Goal: Information Seeking & Learning: Check status

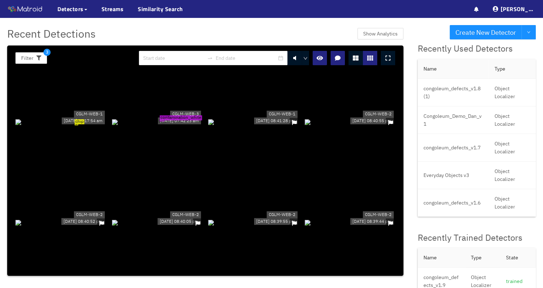
click at [410, 127] on div "Recent Detections Show Analytics Filter 3 chip CGLM-WEB-1 [DATE] 09:17:54 am co…" at bounding box center [205, 150] width 410 height 265
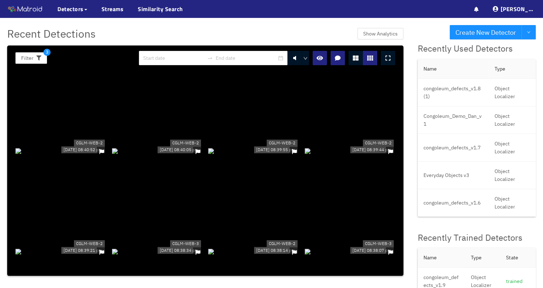
click at [174, 147] on div at bounding box center [157, 151] width 91 height 8
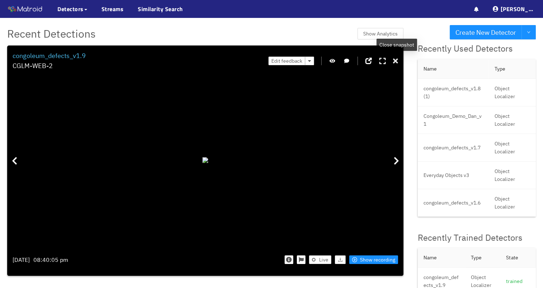
click at [396, 63] on icon at bounding box center [395, 61] width 5 height 7
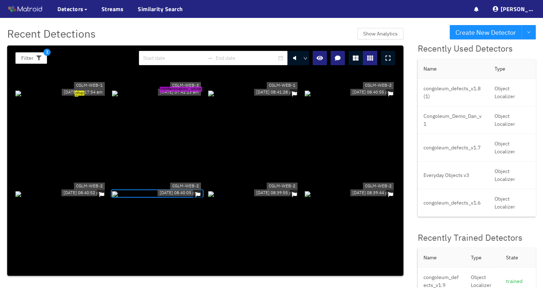
scroll to position [0, 0]
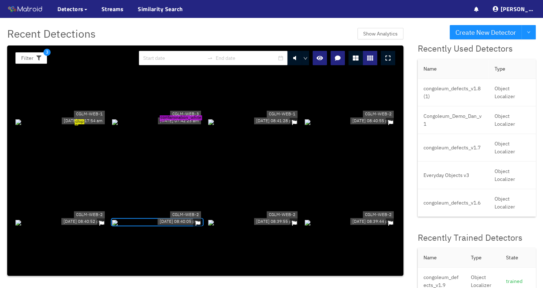
click at [281, 122] on div at bounding box center [253, 122] width 91 height 8
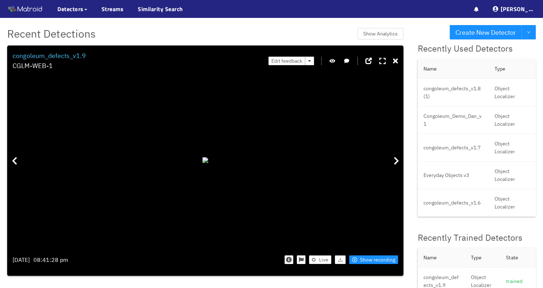
click at [334, 61] on icon "button" at bounding box center [332, 60] width 6 height 5
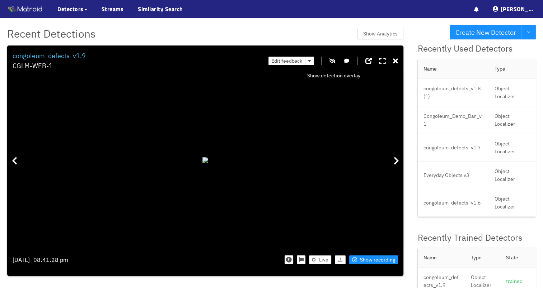
click at [334, 61] on icon "button" at bounding box center [332, 60] width 6 height 5
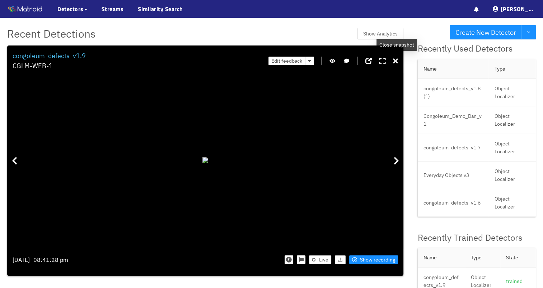
click at [396, 59] on icon at bounding box center [395, 61] width 5 height 7
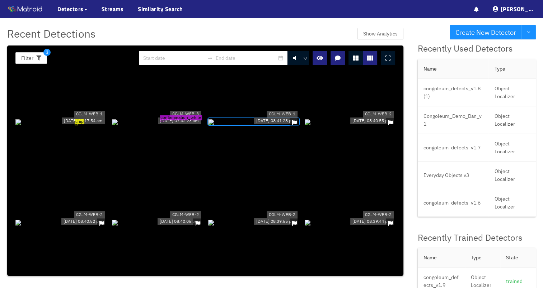
click at [161, 118] on div "contamination_white" at bounding box center [157, 122] width 91 height 8
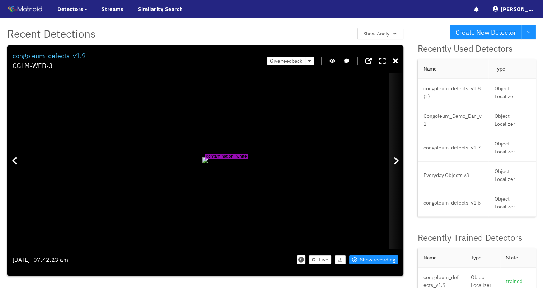
click at [397, 157] on icon at bounding box center [395, 161] width 5 height 9
click at [395, 160] on icon at bounding box center [395, 161] width 5 height 9
click at [397, 61] on icon at bounding box center [395, 61] width 5 height 7
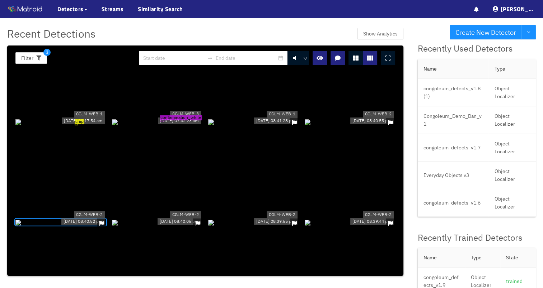
drag, startPoint x: 35, startPoint y: 237, endPoint x: 39, endPoint y: 249, distance: 12.8
click at [39, 226] on div at bounding box center [60, 222] width 91 height 8
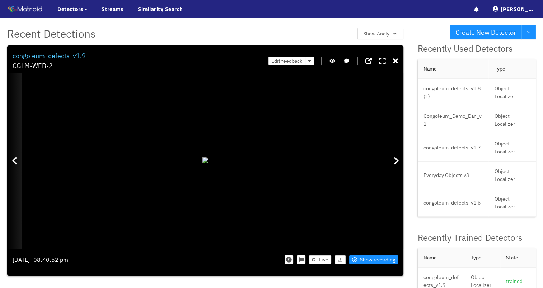
click at [19, 165] on div at bounding box center [14, 161] width 14 height 176
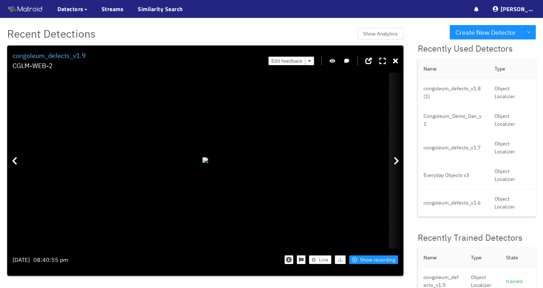
click at [400, 162] on div at bounding box center [396, 161] width 14 height 176
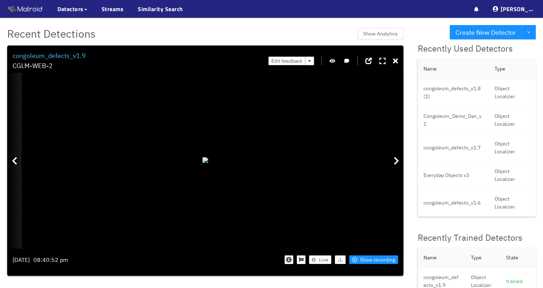
click at [18, 167] on div at bounding box center [14, 161] width 14 height 176
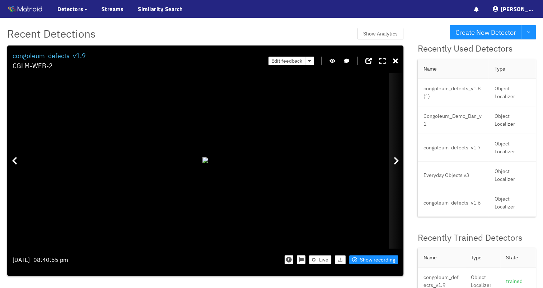
click at [392, 164] on div at bounding box center [396, 161] width 14 height 176
click at [400, 156] on div at bounding box center [396, 161] width 14 height 176
click at [399, 167] on div at bounding box center [396, 161] width 14 height 176
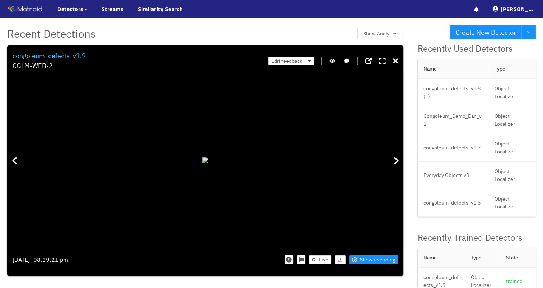
click at [396, 59] on icon at bounding box center [395, 61] width 5 height 7
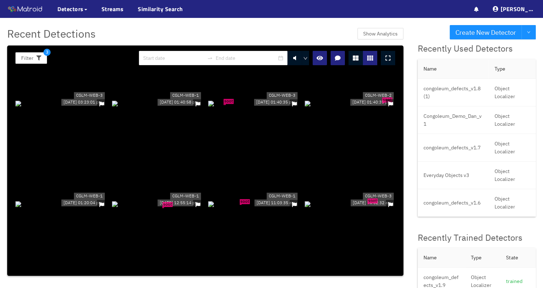
scroll to position [1803, 0]
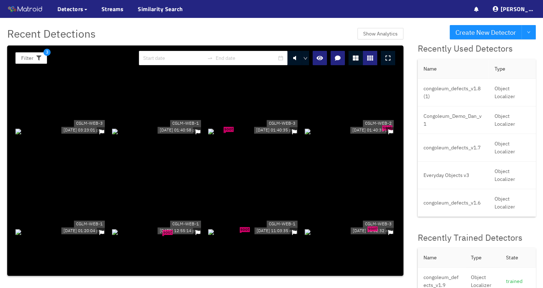
click at [139, 128] on div at bounding box center [157, 131] width 91 height 8
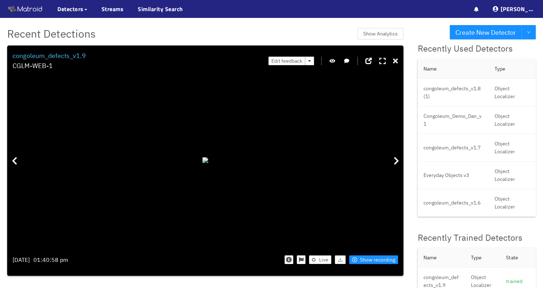
click at [393, 62] on icon at bounding box center [395, 61] width 5 height 7
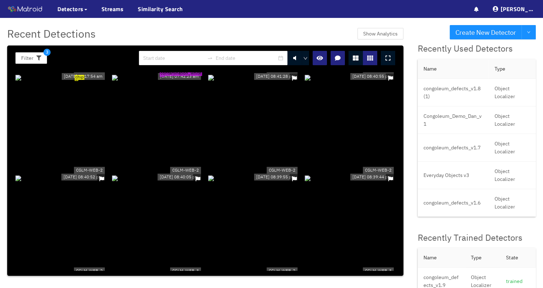
scroll to position [0, 0]
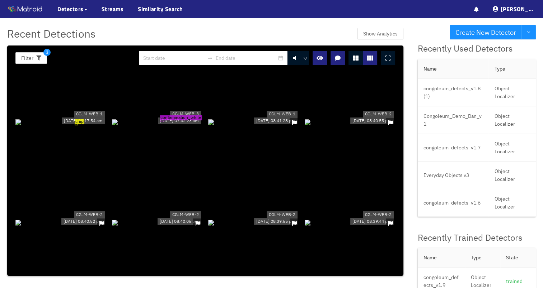
click at [255, 126] on div at bounding box center [253, 122] width 91 height 8
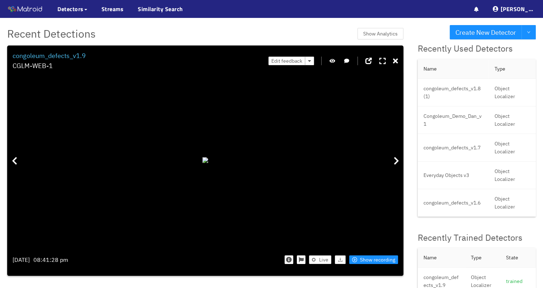
click at [390, 58] on div "Edit feedback" at bounding box center [332, 61] width 129 height 20
click at [394, 58] on icon at bounding box center [395, 61] width 5 height 7
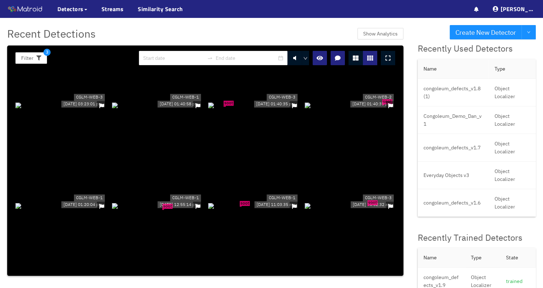
scroll to position [1758, 0]
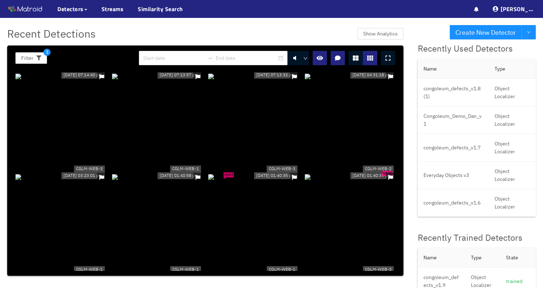
click at [141, 179] on div at bounding box center [157, 177] width 91 height 8
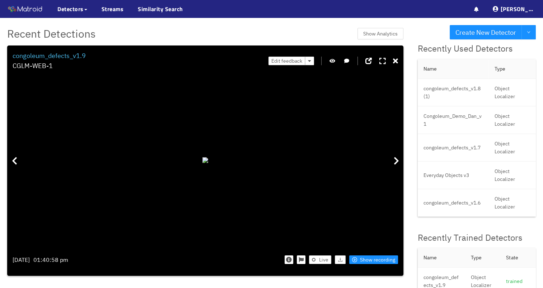
click at [30, 126] on div at bounding box center [205, 160] width 385 height 176
click at [395, 60] on icon at bounding box center [395, 61] width 5 height 7
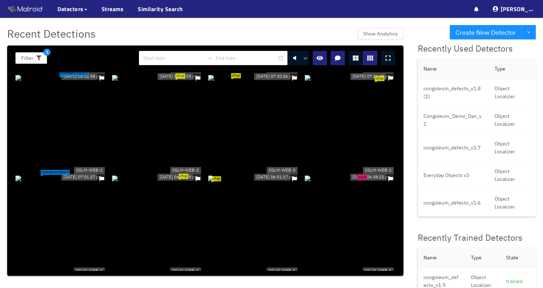
scroll to position [2367, 0]
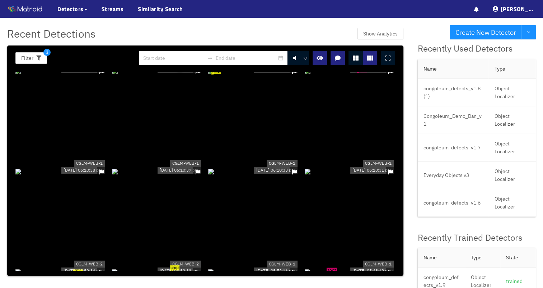
click at [194, 175] on div at bounding box center [157, 172] width 91 height 8
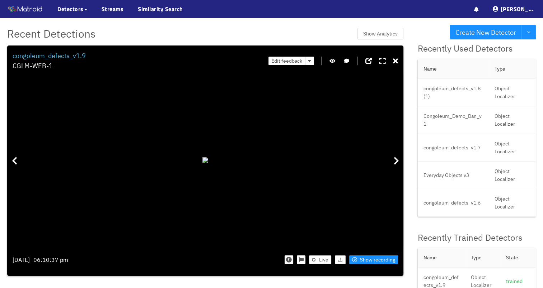
click at [34, 86] on div at bounding box center [205, 160] width 385 height 176
click at [331, 62] on icon "button" at bounding box center [332, 60] width 6 height 5
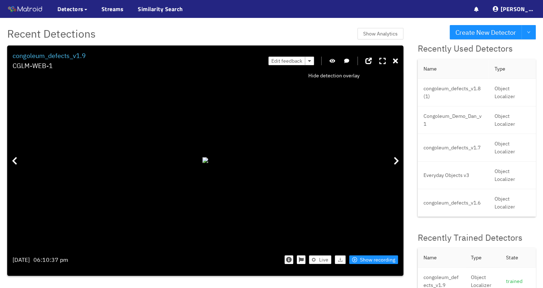
click at [331, 62] on icon "button" at bounding box center [332, 60] width 6 height 5
drag, startPoint x: 87, startPoint y: 56, endPoint x: 49, endPoint y: 53, distance: 38.2
click at [49, 53] on div "congoleum_defects_v1.9 CGLM-WEB-1 Edit feedback" at bounding box center [205, 61] width 385 height 20
click at [397, 62] on icon at bounding box center [395, 61] width 5 height 7
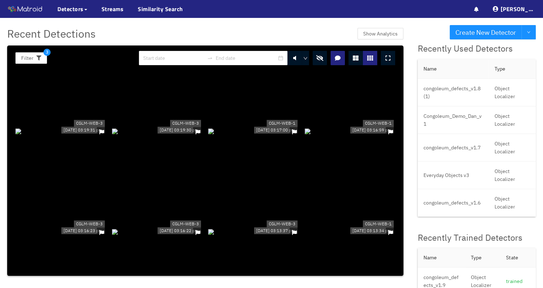
scroll to position [3486, 0]
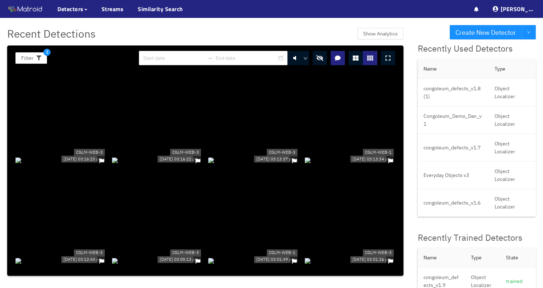
click at [255, 164] on div at bounding box center [253, 160] width 91 height 8
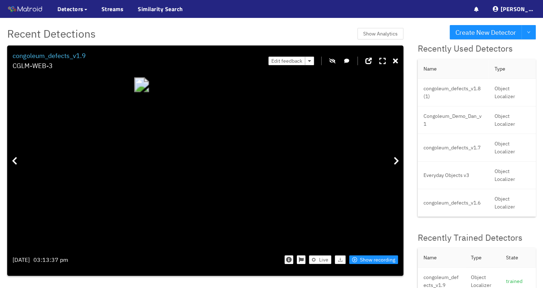
click at [333, 56] on div "Edit feedback" at bounding box center [332, 61] width 129 height 20
click at [333, 60] on icon "button" at bounding box center [332, 60] width 6 height 5
click at [399, 57] on div "Filter 3 congoleum_defects_v1.9 CGLM-WEB-3 Edit feedback chip [DATE] 03:13:37 p…" at bounding box center [205, 161] width 396 height 231
click at [398, 60] on icon at bounding box center [395, 61] width 5 height 7
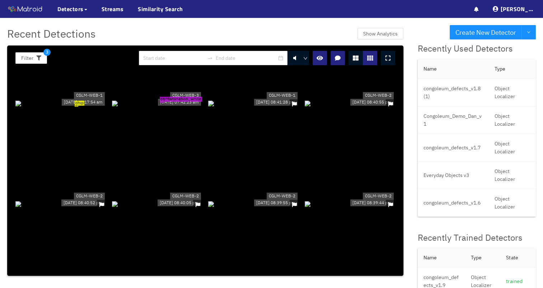
scroll to position [0, 0]
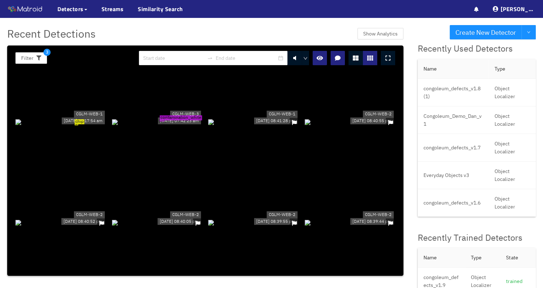
click at [88, 126] on div "chip" at bounding box center [60, 122] width 91 height 8
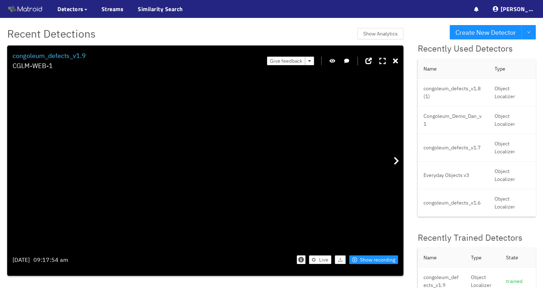
click at [334, 65] on button "button" at bounding box center [332, 61] width 7 height 9
click at [335, 62] on icon "button" at bounding box center [332, 60] width 6 height 5
click at [335, 63] on icon "button" at bounding box center [332, 60] width 6 height 5
click at [48, 173] on div "chip" at bounding box center [205, 160] width 385 height 176
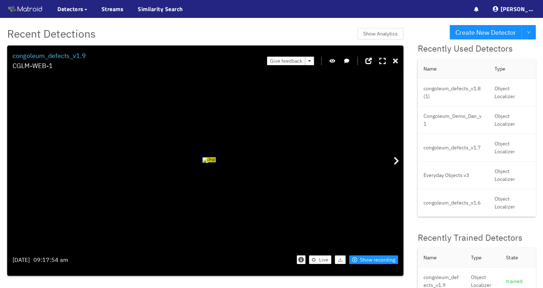
click at [397, 62] on icon at bounding box center [395, 61] width 5 height 7
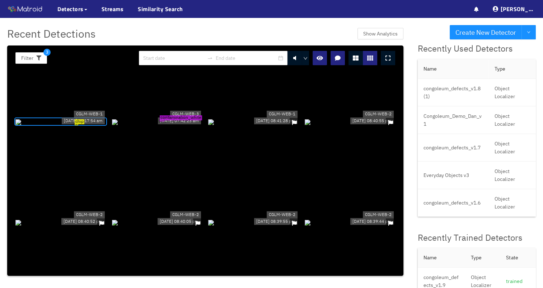
click at [176, 126] on div "contamination_white" at bounding box center [157, 122] width 91 height 8
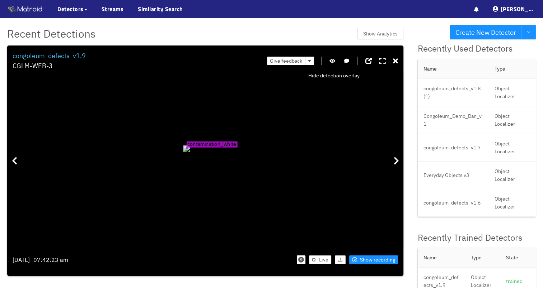
click at [332, 62] on icon "button" at bounding box center [332, 60] width 6 height 5
click at [364, 260] on span "Show recording" at bounding box center [377, 260] width 35 height 8
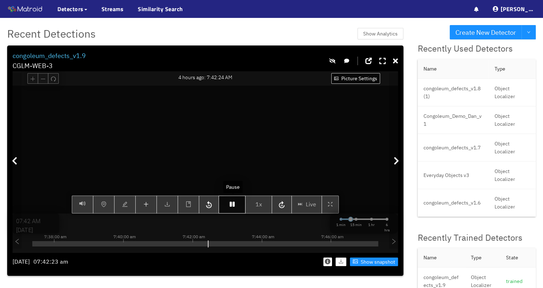
click at [235, 207] on icon "button" at bounding box center [232, 205] width 5 height 6
click at [207, 208] on icon "button" at bounding box center [209, 204] width 6 height 7
click at [234, 207] on icon "button" at bounding box center [232, 205] width 5 height 6
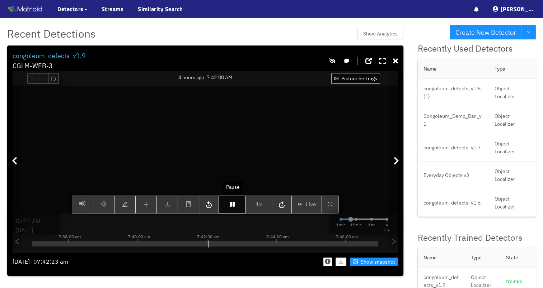
type input "07:42 AM"
click at [235, 209] on button "button" at bounding box center [231, 205] width 27 height 18
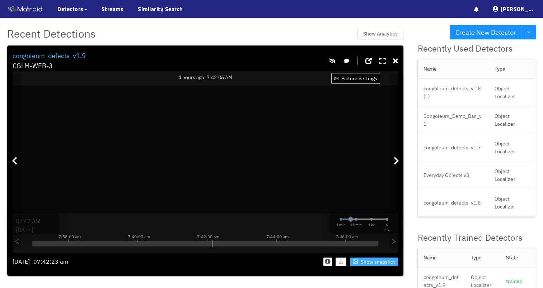
click at [371, 263] on span "Show snapshot" at bounding box center [377, 262] width 34 height 8
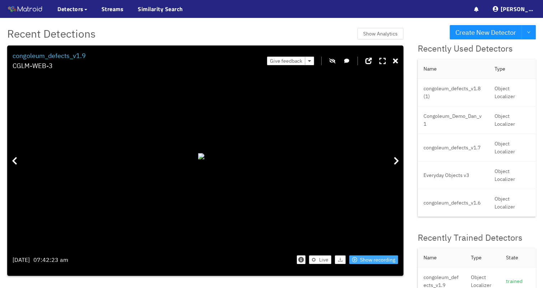
click at [379, 261] on span "Show recording" at bounding box center [377, 260] width 35 height 8
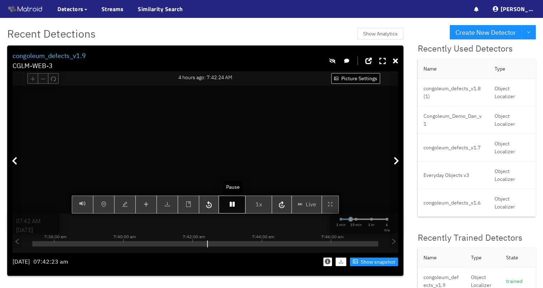
click at [233, 207] on icon "button" at bounding box center [232, 205] width 5 height 6
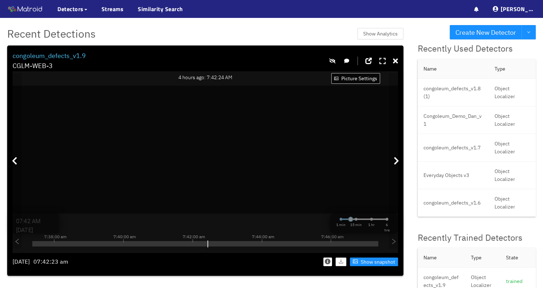
click at [381, 63] on icon at bounding box center [382, 61] width 6 height 7
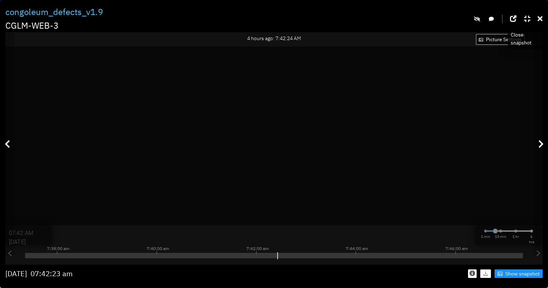
click at [539, 19] on icon at bounding box center [540, 18] width 5 height 7
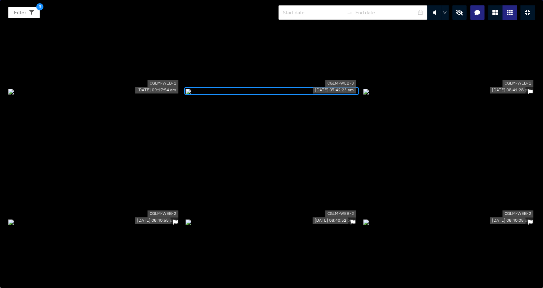
click at [313, 95] on div at bounding box center [270, 91] width 171 height 8
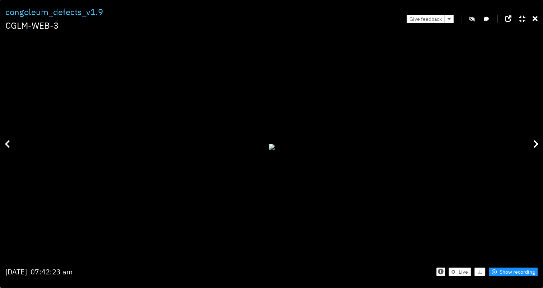
click at [472, 20] on icon "button" at bounding box center [471, 18] width 6 height 5
click at [524, 25] on div "Give feedback" at bounding box center [471, 18] width 131 height 27
click at [522, 19] on icon at bounding box center [522, 18] width 6 height 7
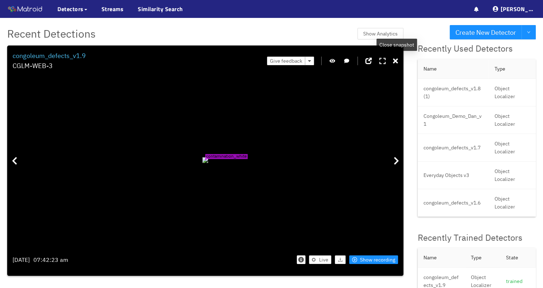
click at [385, 62] on icon at bounding box center [382, 61] width 6 height 7
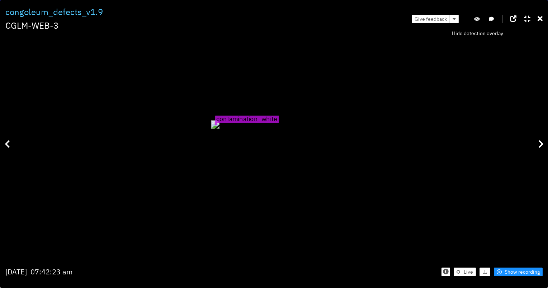
click at [480, 17] on icon "button" at bounding box center [477, 18] width 6 height 5
click at [528, 83] on div at bounding box center [273, 147] width 537 height 222
click at [539, 22] on icon at bounding box center [540, 18] width 5 height 7
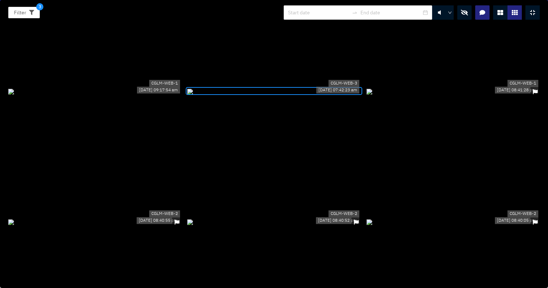
click at [531, 13] on icon at bounding box center [532, 13] width 5 height 6
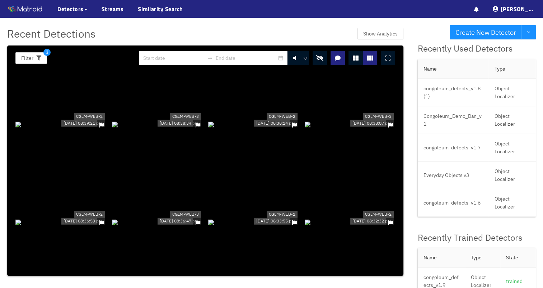
scroll to position [215, 0]
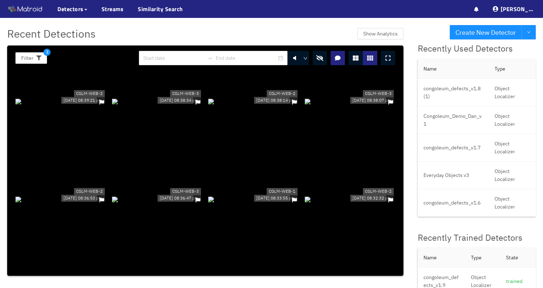
click at [319, 54] on button "button" at bounding box center [319, 58] width 14 height 14
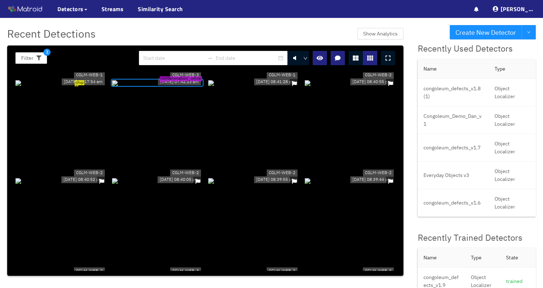
scroll to position [0, 0]
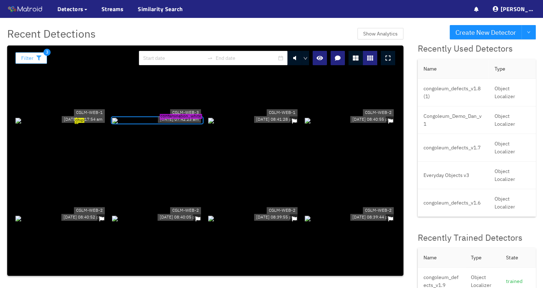
click at [42, 56] on button "Filter" at bounding box center [31, 57] width 32 height 11
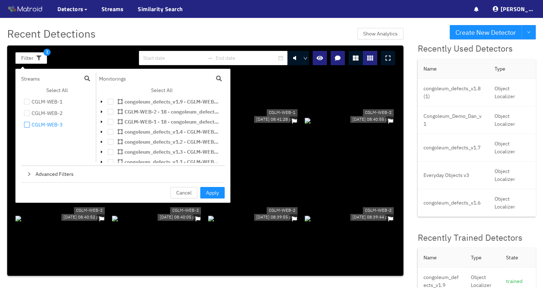
click at [24, 126] on input "checkbox" at bounding box center [27, 126] width 6 height 6
checkbox input "true"
click at [281, 35] on div "Recent Detections Show Analytics" at bounding box center [205, 33] width 396 height 17
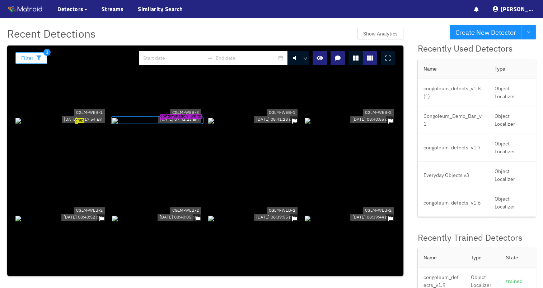
click at [46, 59] on button "Filter" at bounding box center [31, 57] width 32 height 11
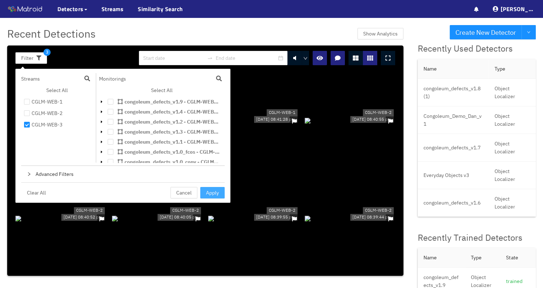
click at [217, 193] on span "Apply" at bounding box center [212, 193] width 13 height 8
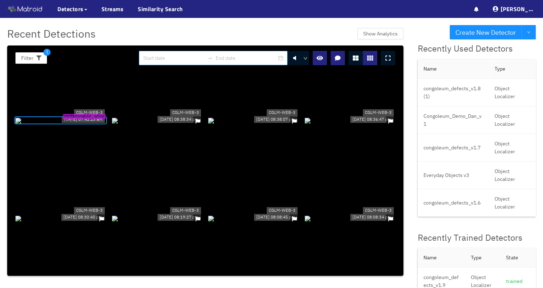
click at [203, 57] on input at bounding box center [173, 58] width 61 height 8
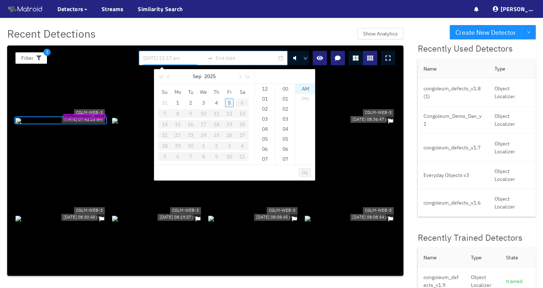
click at [226, 102] on div "5" at bounding box center [229, 103] width 9 height 9
click at [265, 119] on div "03" at bounding box center [265, 119] width 20 height 10
type input "[DATE] 3:17 am"
click at [305, 173] on span "Ok" at bounding box center [305, 173] width 6 height 8
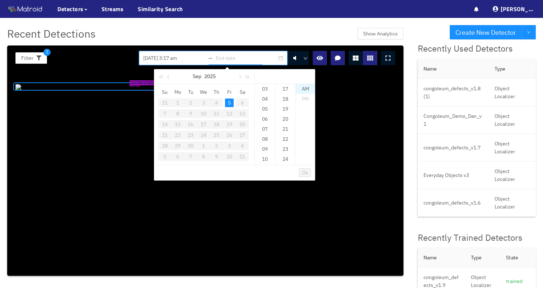
type input "[DATE] 3:17 am"
click at [264, 112] on div "10" at bounding box center [265, 115] width 20 height 10
type input "[DATE] 10:00 am"
click at [307, 171] on span "Ok" at bounding box center [305, 173] width 6 height 8
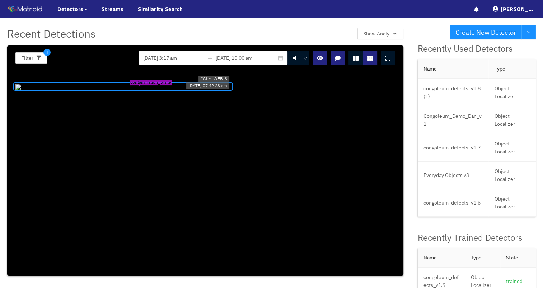
click at [356, 62] on div at bounding box center [355, 58] width 14 height 14
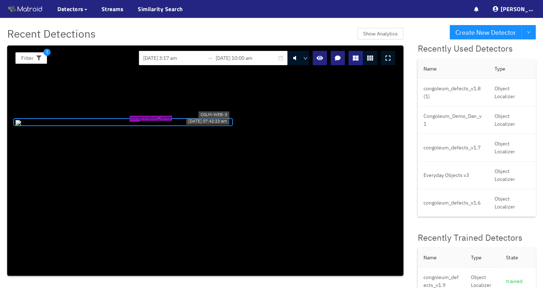
click at [367, 58] on div at bounding box center [370, 58] width 14 height 14
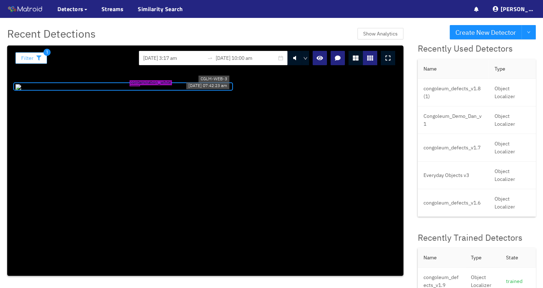
click at [36, 59] on icon "button" at bounding box center [38, 58] width 5 height 5
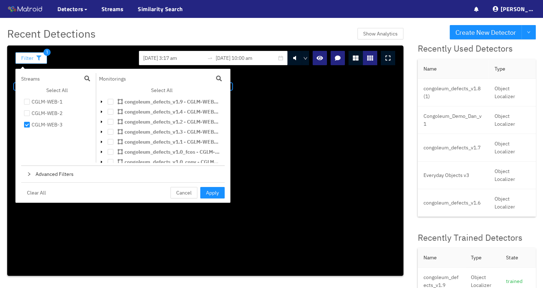
click at [39, 57] on icon "button" at bounding box center [38, 58] width 5 height 5
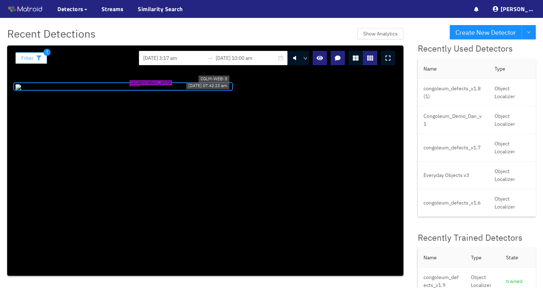
scroll to position [20, 0]
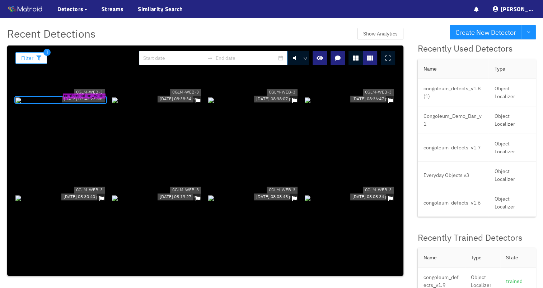
click at [39, 60] on icon "button" at bounding box center [38, 58] width 5 height 5
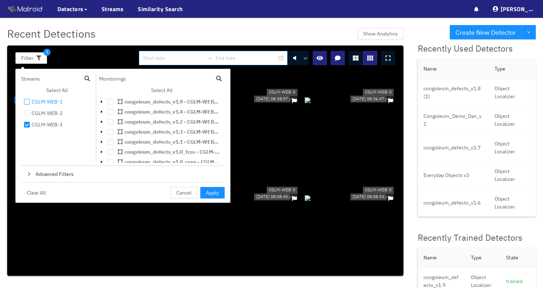
click at [28, 102] on input "checkbox" at bounding box center [27, 103] width 6 height 6
checkbox input "true"
click at [30, 112] on li "CGLM-WEB-2" at bounding box center [57, 113] width 72 height 9
checkbox input "true"
click at [215, 189] on span "Apply" at bounding box center [212, 193] width 13 height 8
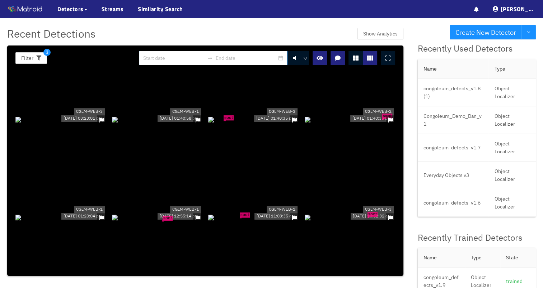
scroll to position [1796, 0]
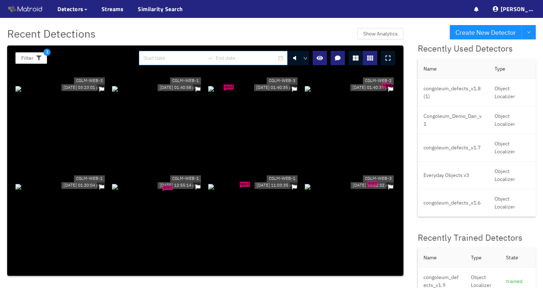
click at [259, 93] on div "soot" at bounding box center [253, 89] width 91 height 8
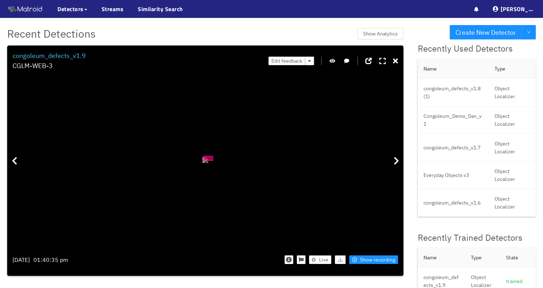
click at [333, 61] on icon "button" at bounding box center [332, 60] width 6 height 5
click at [335, 62] on icon "button" at bounding box center [332, 60] width 6 height 5
click at [395, 61] on icon at bounding box center [395, 61] width 5 height 7
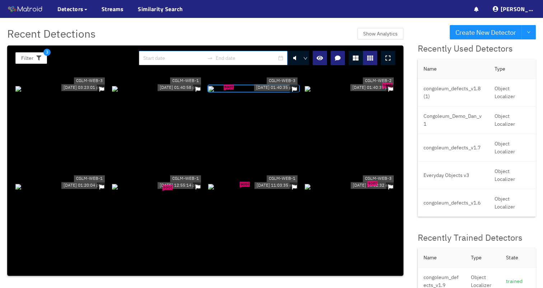
click at [257, 93] on div "soot" at bounding box center [253, 89] width 91 height 8
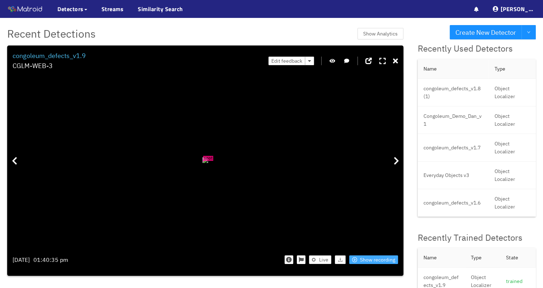
click at [373, 258] on span "Show recording" at bounding box center [377, 260] width 35 height 8
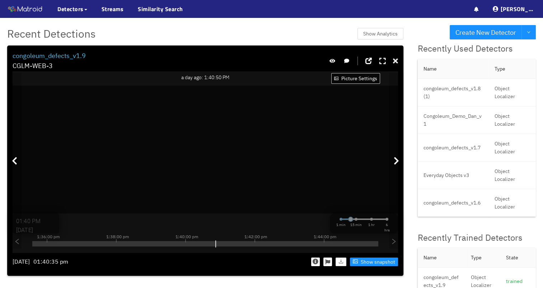
click at [395, 58] on icon at bounding box center [395, 61] width 5 height 7
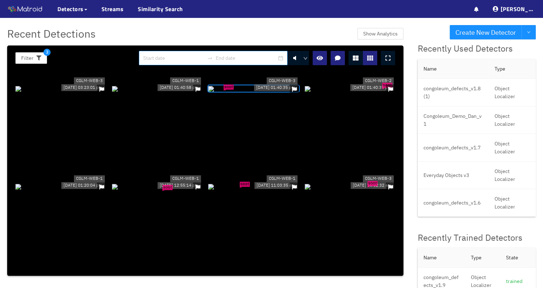
click at [235, 93] on div "soot" at bounding box center [253, 89] width 91 height 8
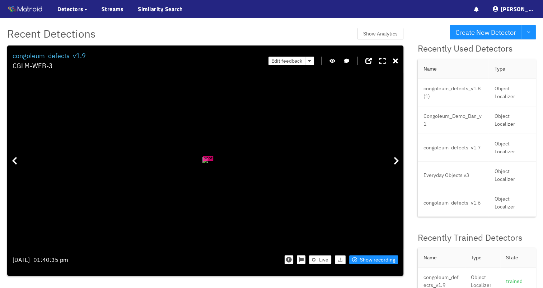
click at [333, 66] on div "Edit feedback" at bounding box center [332, 61] width 129 height 20
click at [335, 61] on icon "button" at bounding box center [332, 60] width 6 height 5
click at [332, 62] on icon "button" at bounding box center [332, 60] width 6 height 5
click at [365, 258] on span "Show recording" at bounding box center [377, 260] width 35 height 8
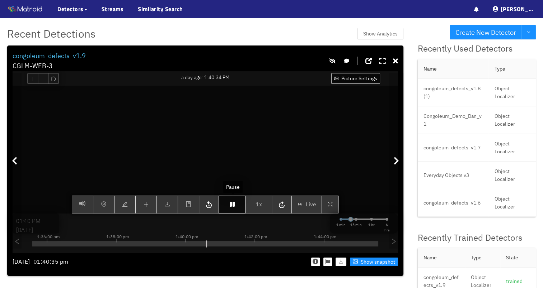
click at [231, 207] on icon "button" at bounding box center [232, 205] width 5 height 6
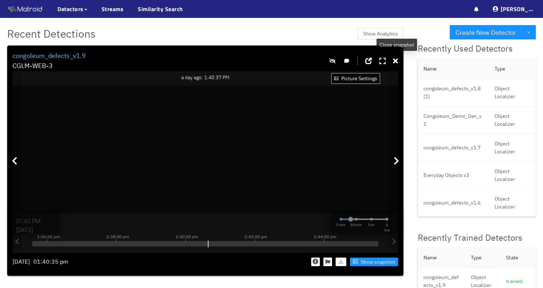
click at [395, 65] on div at bounding box center [395, 61] width 5 height 11
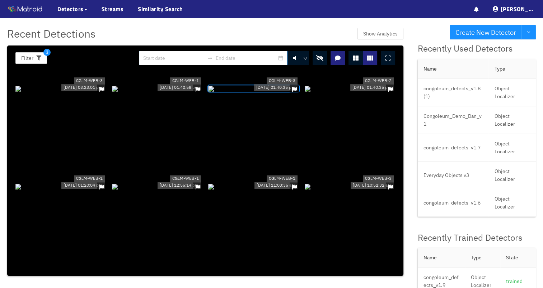
click at [320, 57] on icon "button" at bounding box center [319, 58] width 7 height 6
click at [380, 93] on div "soot" at bounding box center [350, 89] width 91 height 8
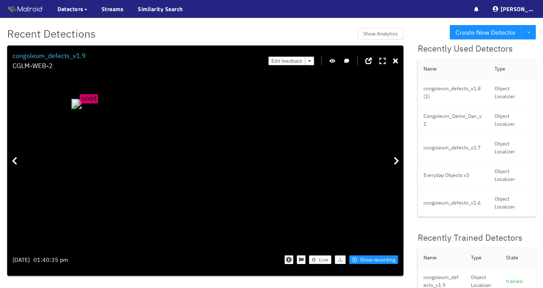
click at [336, 62] on button "button" at bounding box center [332, 61] width 7 height 9
click at [335, 62] on icon "button" at bounding box center [332, 60] width 6 height 5
click at [398, 61] on icon at bounding box center [395, 61] width 5 height 7
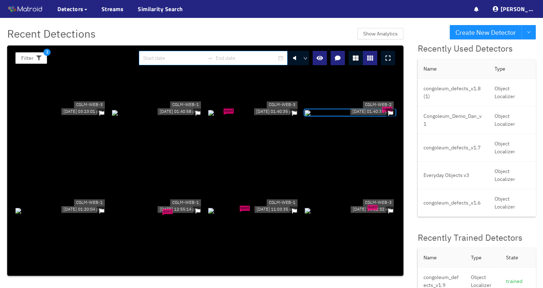
scroll to position [1760, 0]
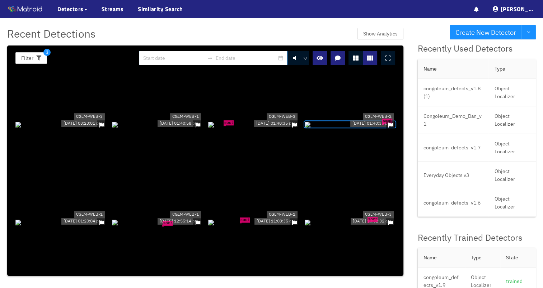
click at [351, 122] on div "soot" at bounding box center [350, 125] width 91 height 8
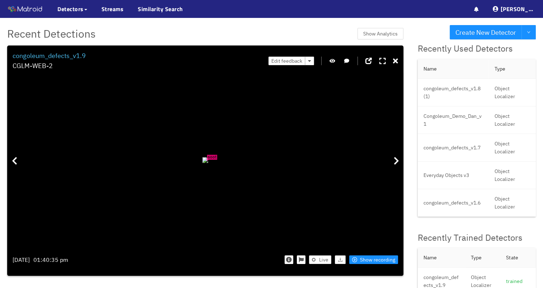
click at [334, 62] on icon "button" at bounding box center [332, 60] width 6 height 5
click at [11, 165] on div at bounding box center [14, 161] width 14 height 176
click at [394, 160] on icon at bounding box center [395, 161] width 5 height 9
click at [16, 161] on icon at bounding box center [14, 161] width 5 height 9
click at [398, 160] on icon at bounding box center [395, 161] width 5 height 9
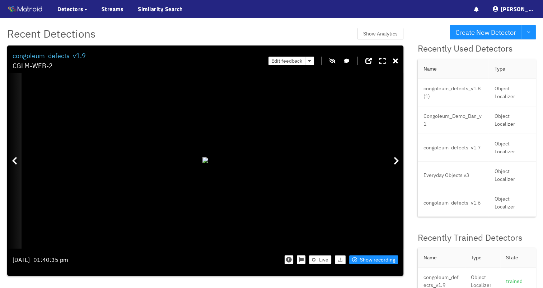
click at [20, 163] on div at bounding box center [14, 161] width 14 height 176
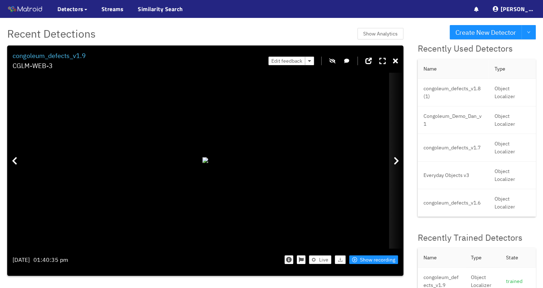
click at [396, 157] on icon at bounding box center [395, 161] width 5 height 9
click at [396, 155] on div at bounding box center [396, 161] width 14 height 176
click at [392, 59] on div "Edit feedback" at bounding box center [332, 61] width 129 height 20
click at [395, 60] on icon at bounding box center [395, 61] width 5 height 7
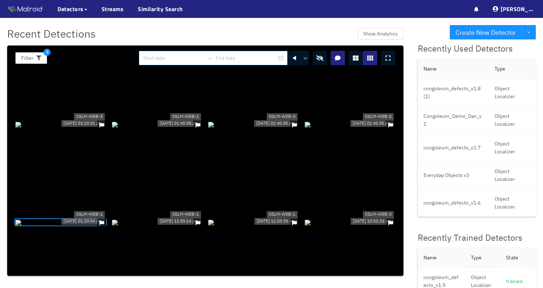
click at [321, 59] on icon "button" at bounding box center [319, 58] width 7 height 6
click at [336, 127] on div "soot" at bounding box center [350, 125] width 91 height 8
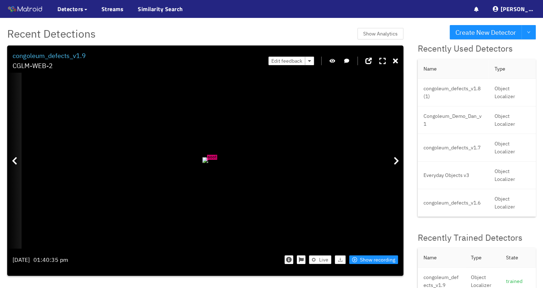
click at [19, 165] on div at bounding box center [14, 161] width 14 height 176
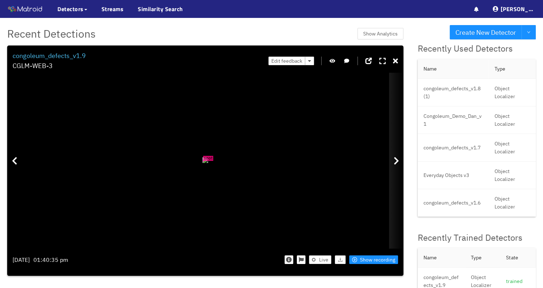
click at [399, 164] on icon at bounding box center [395, 161] width 5 height 9
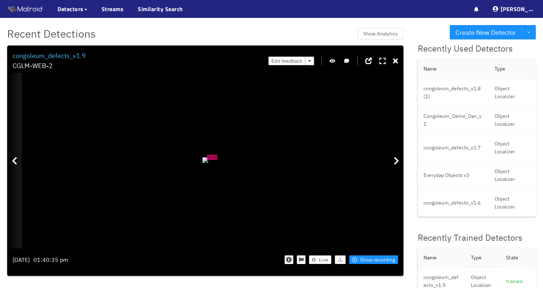
click at [14, 162] on icon at bounding box center [14, 161] width 5 height 9
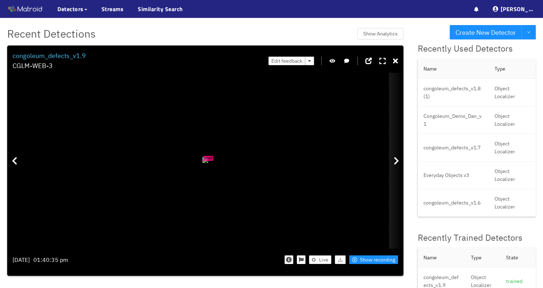
click at [396, 166] on div at bounding box center [396, 161] width 14 height 176
click at [332, 62] on icon "button" at bounding box center [332, 60] width 6 height 5
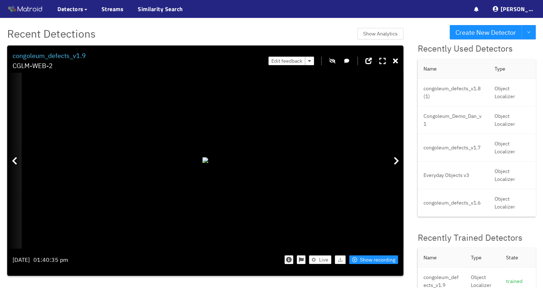
click at [17, 162] on icon at bounding box center [14, 161] width 5 height 9
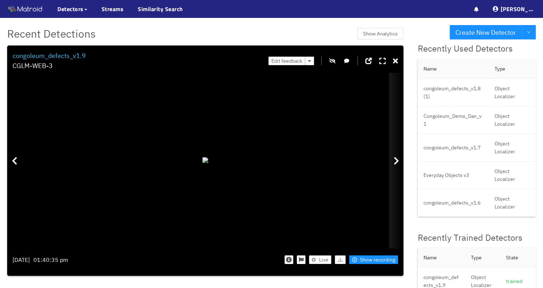
click at [394, 161] on icon at bounding box center [395, 161] width 5 height 9
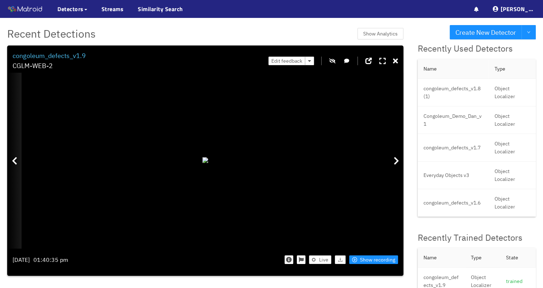
click at [14, 162] on icon at bounding box center [14, 161] width 5 height 9
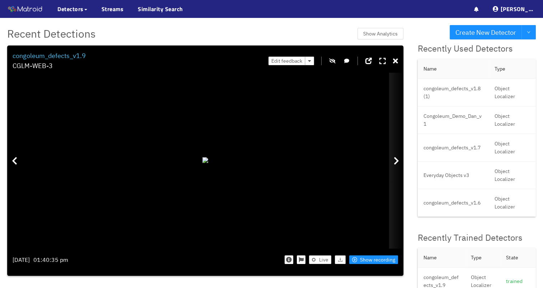
click at [393, 156] on div at bounding box center [396, 161] width 14 height 176
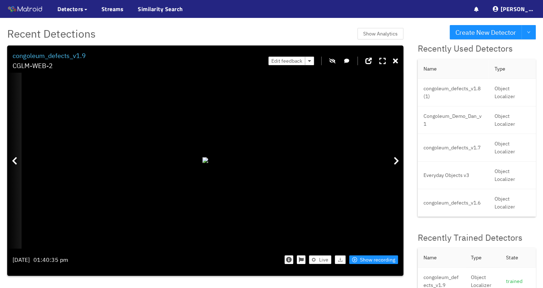
click at [18, 164] on div at bounding box center [14, 161] width 14 height 176
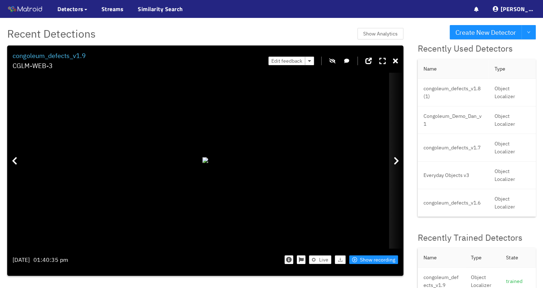
click at [397, 159] on icon at bounding box center [395, 161] width 5 height 9
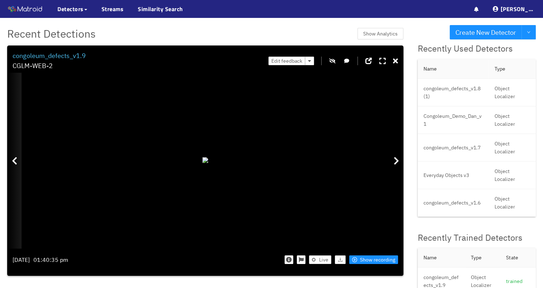
click at [13, 161] on icon at bounding box center [14, 161] width 5 height 9
click at [334, 59] on icon "button" at bounding box center [332, 60] width 6 height 5
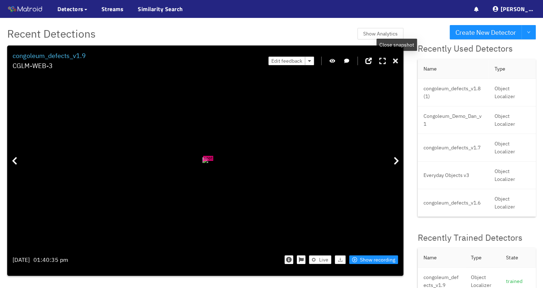
click at [396, 62] on icon at bounding box center [395, 61] width 5 height 7
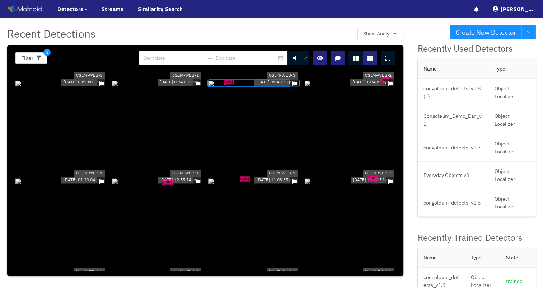
scroll to position [1832, 0]
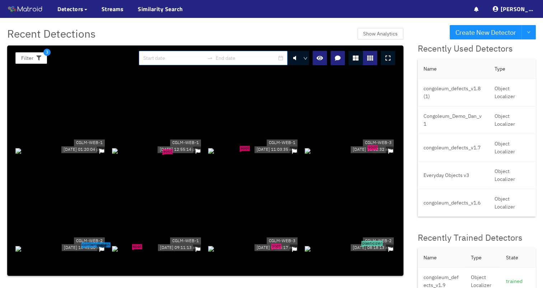
click at [178, 155] on div "soot" at bounding box center [157, 151] width 91 height 8
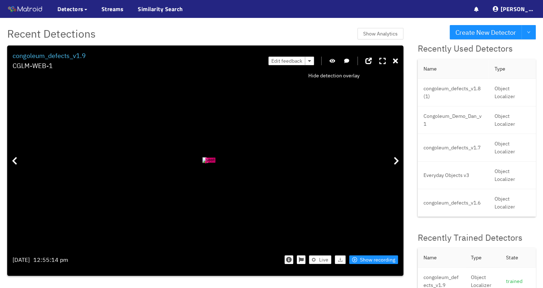
click at [333, 60] on icon "button" at bounding box center [332, 60] width 6 height 5
click at [335, 58] on icon "button" at bounding box center [332, 60] width 6 height 5
click at [333, 61] on icon "button" at bounding box center [332, 60] width 6 height 5
click at [397, 61] on icon at bounding box center [395, 61] width 5 height 7
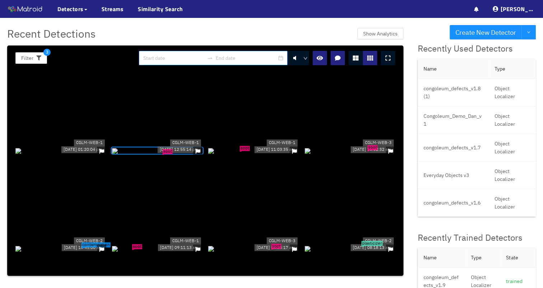
click at [253, 155] on div "soot" at bounding box center [253, 151] width 91 height 8
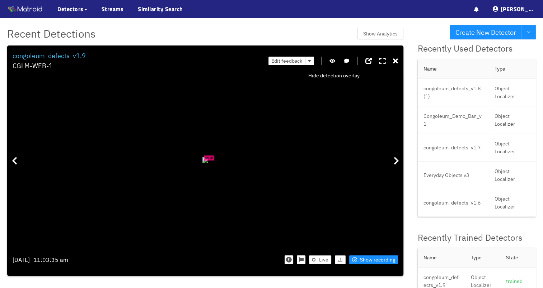
click at [334, 62] on icon "button" at bounding box center [332, 60] width 6 height 5
click at [396, 60] on icon at bounding box center [395, 61] width 5 height 7
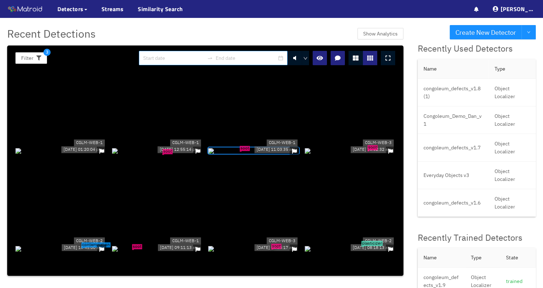
click at [345, 155] on div "soot" at bounding box center [350, 151] width 91 height 8
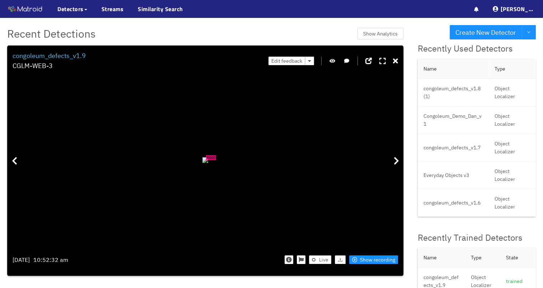
click at [336, 61] on div "Edit feedback" at bounding box center [332, 61] width 129 height 20
click at [334, 62] on icon "button" at bounding box center [332, 60] width 6 height 5
click at [393, 58] on icon at bounding box center [395, 61] width 5 height 7
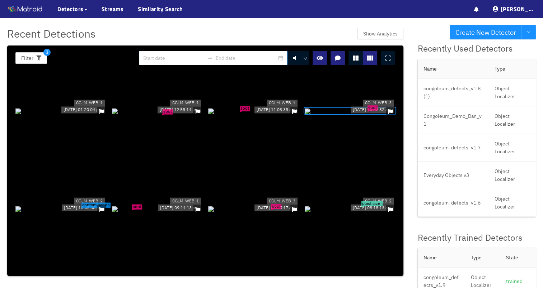
scroll to position [1868, 0]
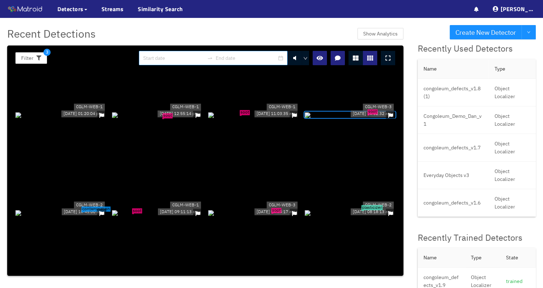
click at [94, 209] on div "contamination" at bounding box center [60, 213] width 91 height 8
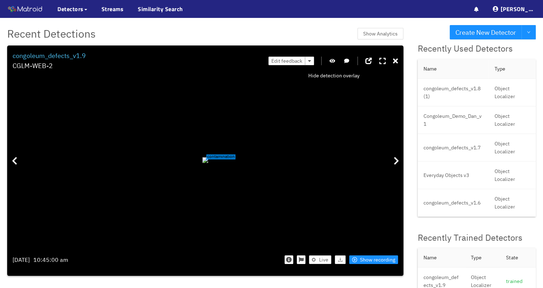
click at [333, 62] on icon "button" at bounding box center [332, 60] width 6 height 5
click at [396, 63] on icon at bounding box center [395, 61] width 5 height 7
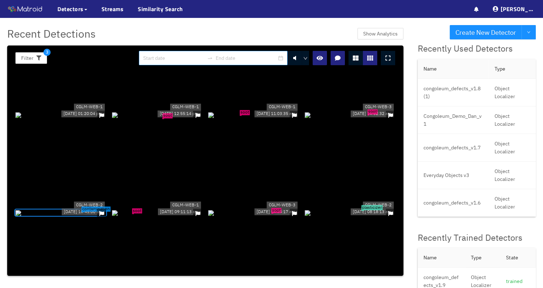
click at [340, 209] on div "plasticizer" at bounding box center [350, 213] width 91 height 8
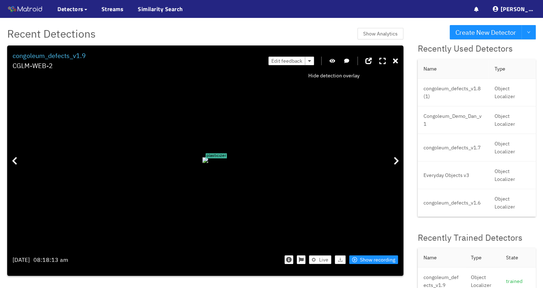
click at [333, 63] on icon "button" at bounding box center [332, 60] width 6 height 5
click at [398, 61] on icon at bounding box center [395, 61] width 5 height 7
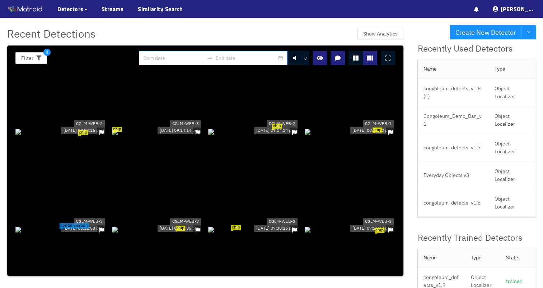
scroll to position [2011, 0]
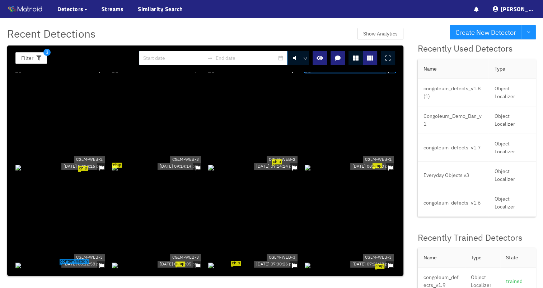
click at [329, 171] on div "chip" at bounding box center [350, 168] width 91 height 8
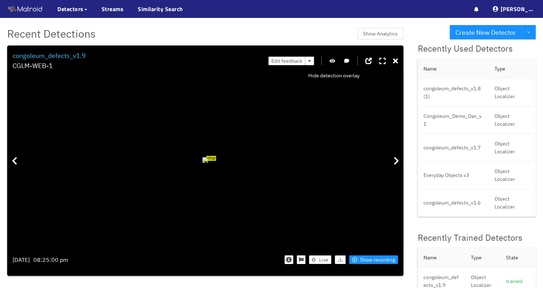
click at [333, 63] on icon "button" at bounding box center [332, 60] width 6 height 5
click at [398, 62] on icon at bounding box center [395, 61] width 5 height 7
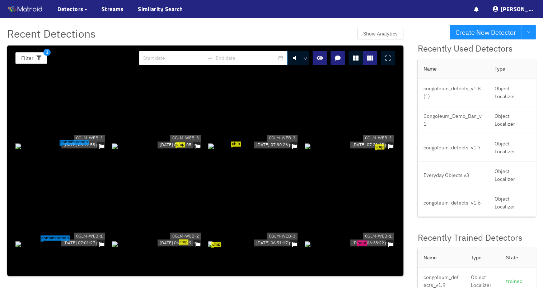
scroll to position [2155, 0]
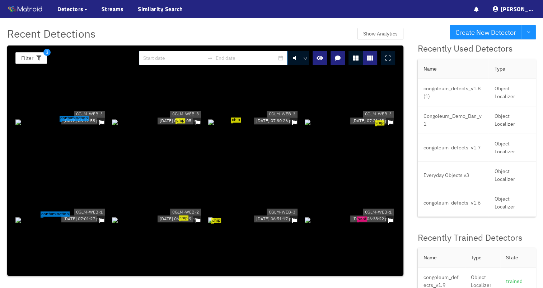
click at [66, 119] on div "contamination" at bounding box center [60, 122] width 91 height 8
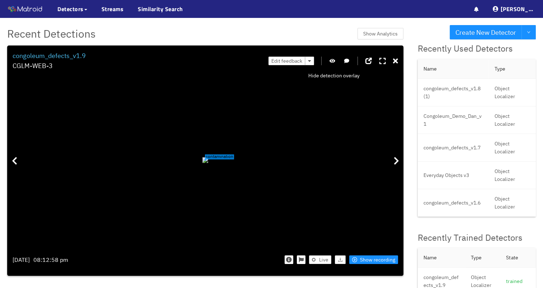
click at [333, 63] on icon "button" at bounding box center [332, 60] width 6 height 5
click at [396, 60] on icon at bounding box center [395, 61] width 5 height 7
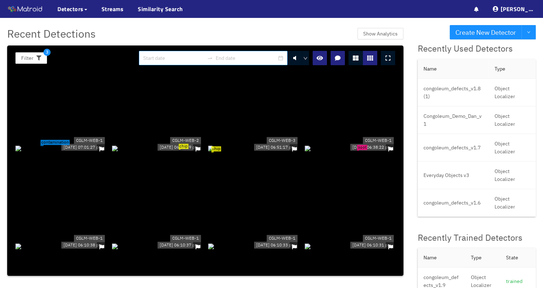
scroll to position [2190, 0]
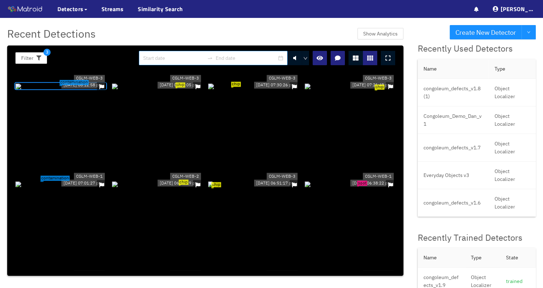
click at [73, 180] on div "contamination" at bounding box center [60, 184] width 91 height 8
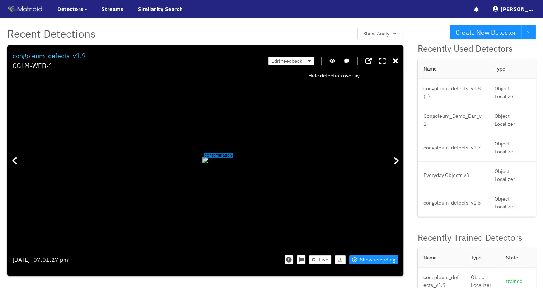
click at [334, 63] on icon "button" at bounding box center [332, 60] width 6 height 5
drag, startPoint x: 188, startPoint y: 102, endPoint x: 207, endPoint y: 187, distance: 86.7
click at [144, 185] on div at bounding box center [135, 176] width 17 height 17
click at [382, 63] on icon at bounding box center [382, 61] width 6 height 7
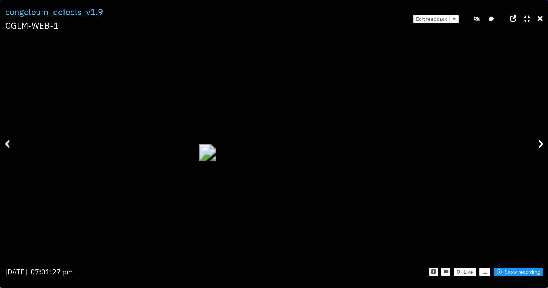
click at [216, 144] on div at bounding box center [207, 152] width 17 height 17
click at [519, 270] on span "Show recording" at bounding box center [522, 272] width 35 height 8
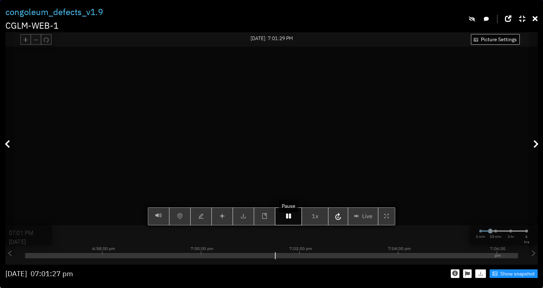
click at [288, 219] on icon "button" at bounding box center [288, 216] width 5 height 6
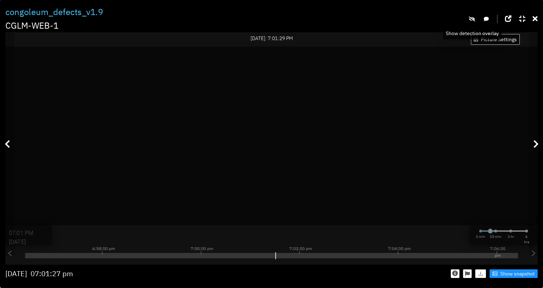
click at [470, 19] on icon "button" at bounding box center [471, 18] width 6 height 5
click at [473, 17] on icon "button" at bounding box center [472, 18] width 6 height 5
click at [473, 17] on icon "button" at bounding box center [471, 18] width 6 height 5
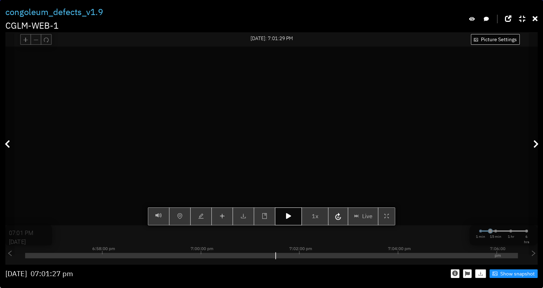
click at [289, 219] on icon "button" at bounding box center [288, 216] width 5 height 6
type input "07:02 PM"
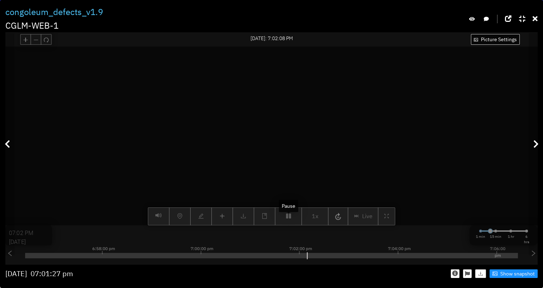
click at [290, 225] on div "Picture Settings 1x Live 07:02 PM [DATE] 1 min 15 min 1 hr 6 hrs 6:48:00 pm 6:5…" at bounding box center [271, 136] width 532 height 179
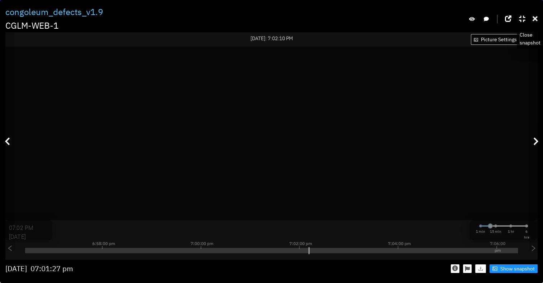
click at [535, 15] on icon at bounding box center [534, 18] width 5 height 7
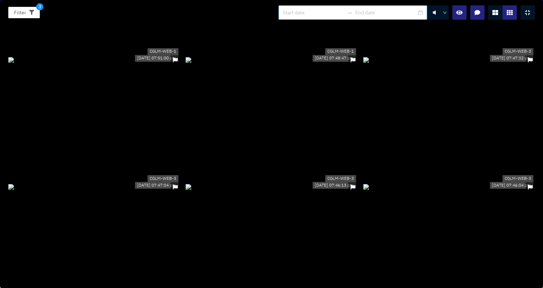
click at [525, 10] on icon at bounding box center [527, 13] width 5 height 6
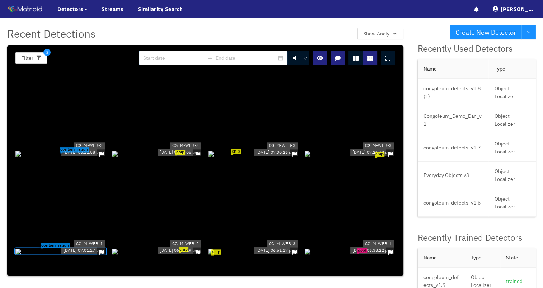
scroll to position [2119, 0]
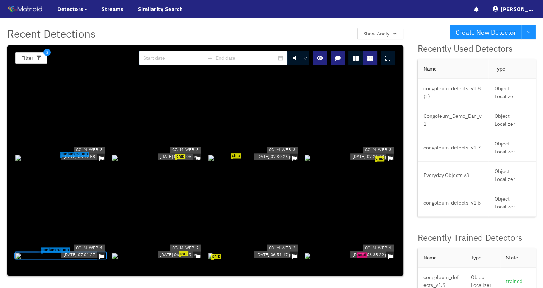
click at [76, 162] on div "contamination" at bounding box center [60, 158] width 91 height 8
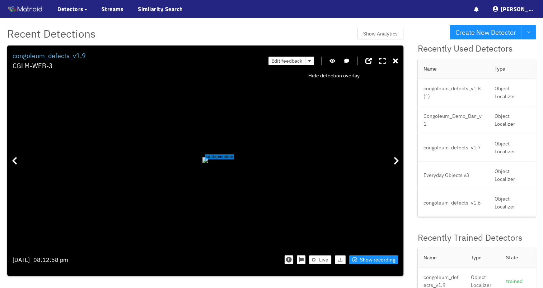
click at [335, 60] on icon "button" at bounding box center [332, 60] width 6 height 5
click at [396, 62] on icon at bounding box center [395, 61] width 5 height 7
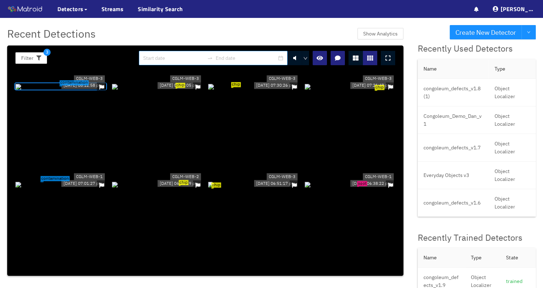
scroll to position [2190, 0]
click at [73, 180] on div "contamination" at bounding box center [60, 184] width 91 height 8
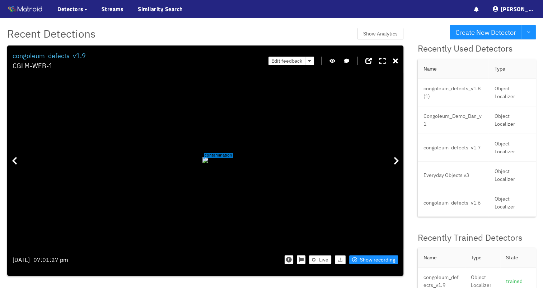
click at [335, 62] on icon "button" at bounding box center [332, 60] width 6 height 5
click at [394, 62] on icon at bounding box center [395, 61] width 5 height 7
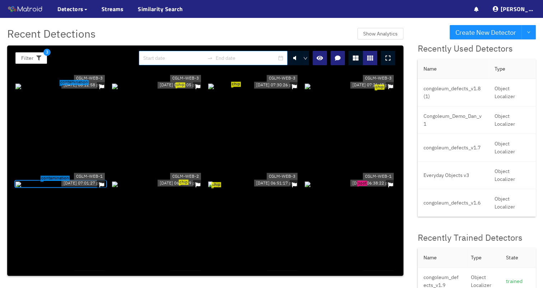
scroll to position [2155, 0]
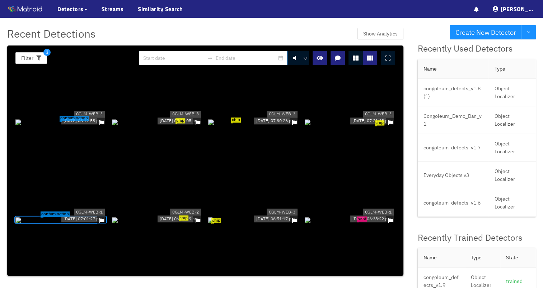
click at [72, 126] on div "contamination" at bounding box center [60, 122] width 91 height 8
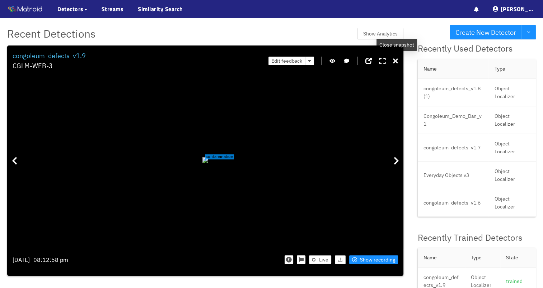
click at [397, 64] on icon at bounding box center [395, 61] width 5 height 7
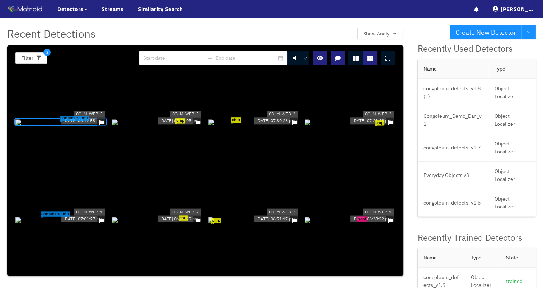
click at [69, 216] on div "contamination" at bounding box center [60, 220] width 91 height 8
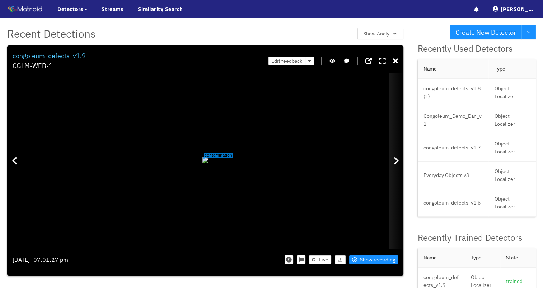
click at [396, 162] on icon at bounding box center [395, 161] width 5 height 9
click at [331, 64] on button "button" at bounding box center [332, 61] width 7 height 9
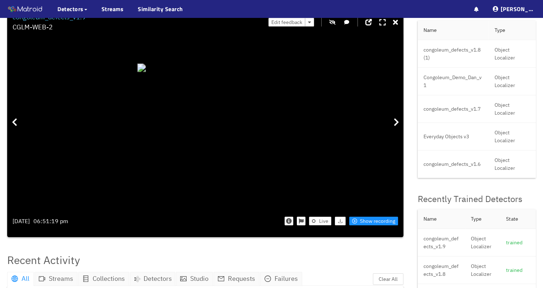
scroll to position [0, 0]
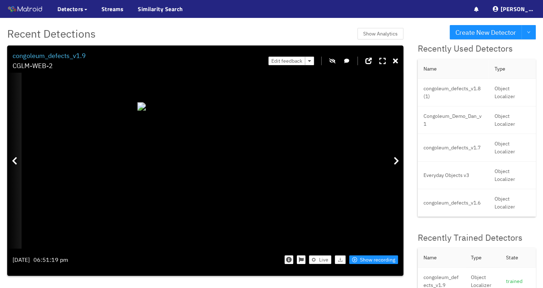
click at [13, 166] on div at bounding box center [14, 161] width 14 height 176
click at [19, 167] on div at bounding box center [14, 161] width 14 height 176
click at [13, 170] on div at bounding box center [14, 161] width 14 height 176
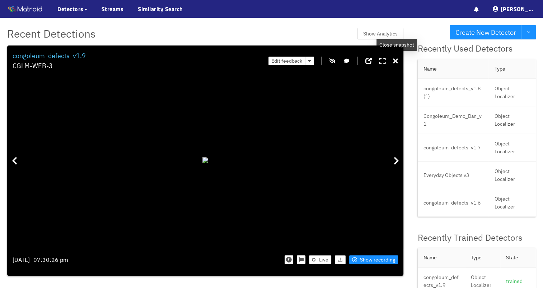
click at [395, 61] on icon at bounding box center [395, 61] width 5 height 7
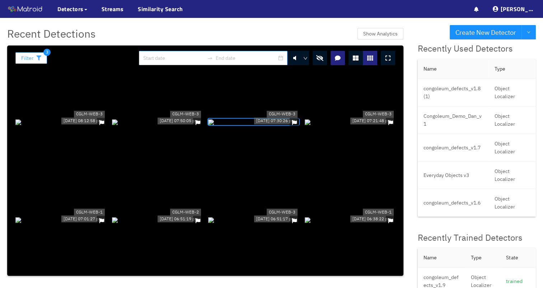
click at [34, 63] on button "Filter" at bounding box center [31, 57] width 32 height 11
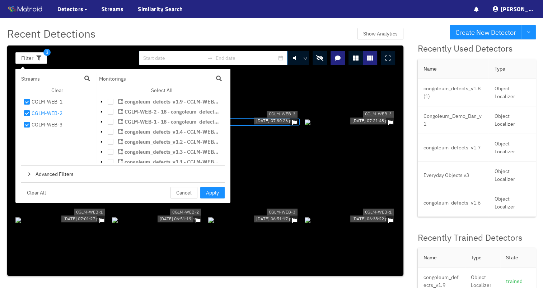
click at [24, 113] on input "checkbox" at bounding box center [27, 115] width 6 height 6
checkbox input "false"
click at [27, 126] on input "checkbox" at bounding box center [27, 126] width 6 height 6
checkbox input "false"
click at [202, 188] on button "Apply" at bounding box center [212, 192] width 24 height 11
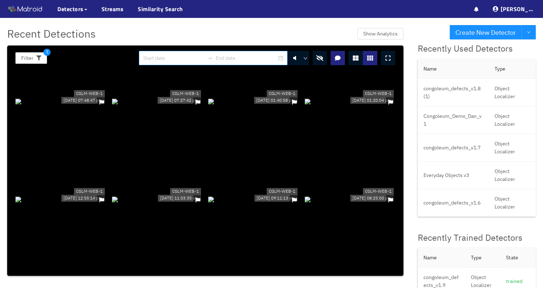
scroll to position [430, 0]
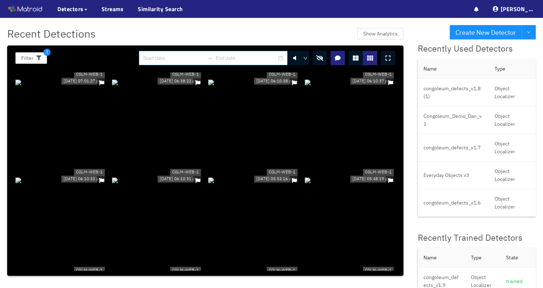
click at [326, 61] on button "button" at bounding box center [319, 58] width 14 height 14
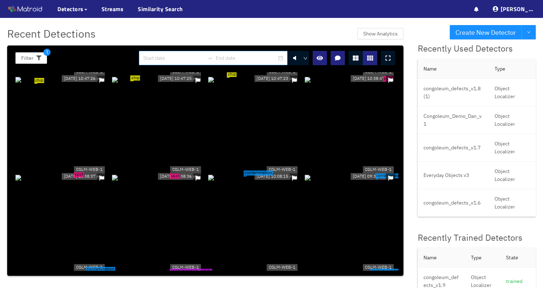
scroll to position [1327, 0]
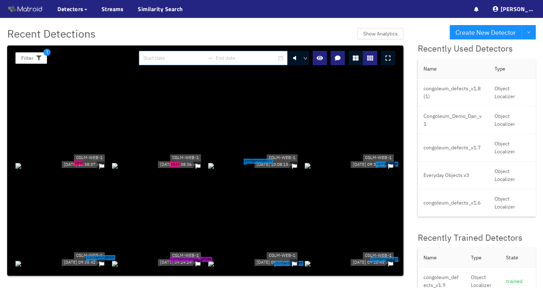
click at [321, 55] on icon "button" at bounding box center [319, 58] width 6 height 6
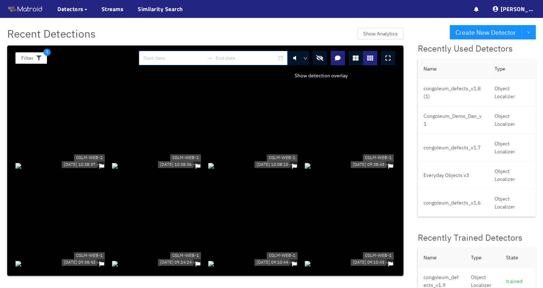
click at [321, 55] on icon "button" at bounding box center [319, 58] width 7 height 6
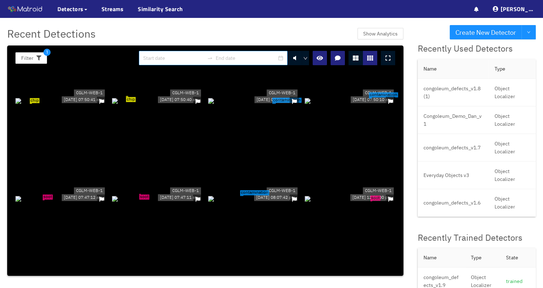
scroll to position [1650, 0]
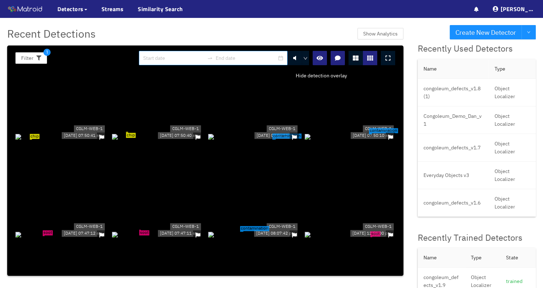
click at [323, 61] on icon "button" at bounding box center [319, 58] width 6 height 6
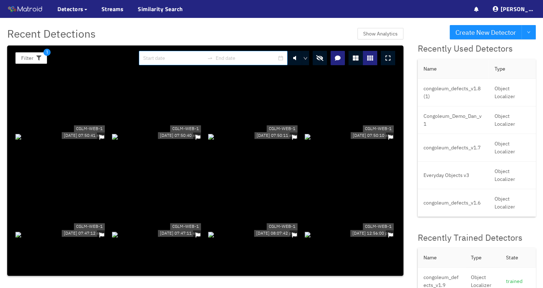
click at [373, 136] on div at bounding box center [350, 137] width 91 height 8
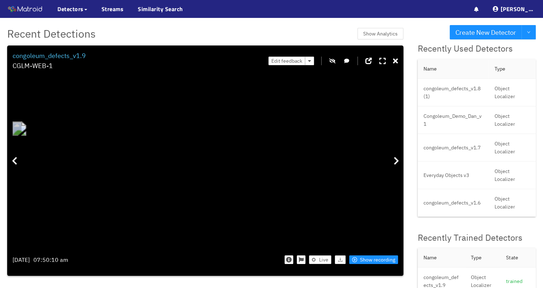
click at [334, 62] on icon "button" at bounding box center [332, 60] width 6 height 5
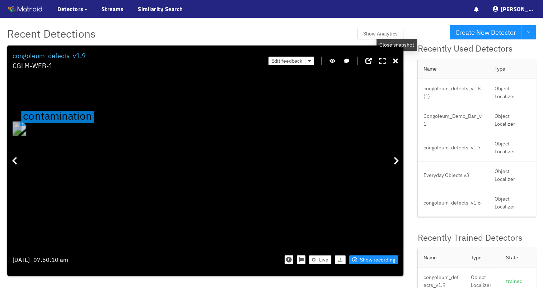
click at [396, 60] on icon at bounding box center [395, 61] width 5 height 7
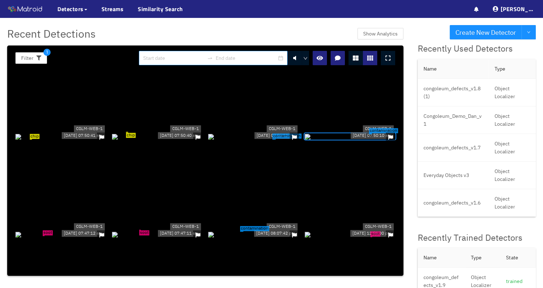
click at [271, 141] on div "contamination" at bounding box center [253, 137] width 91 height 8
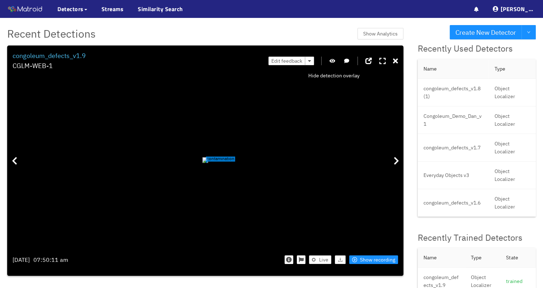
click at [334, 63] on icon "button" at bounding box center [332, 60] width 6 height 5
click at [394, 164] on icon at bounding box center [395, 161] width 5 height 9
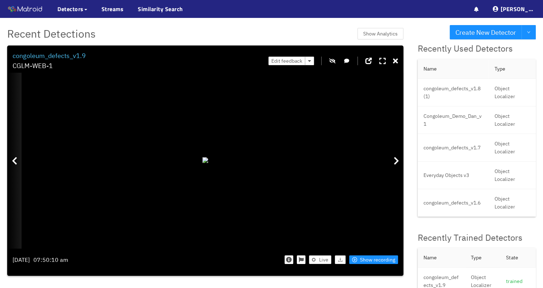
click at [12, 162] on icon at bounding box center [14, 161] width 5 height 9
click at [335, 63] on icon "button" at bounding box center [332, 60] width 6 height 5
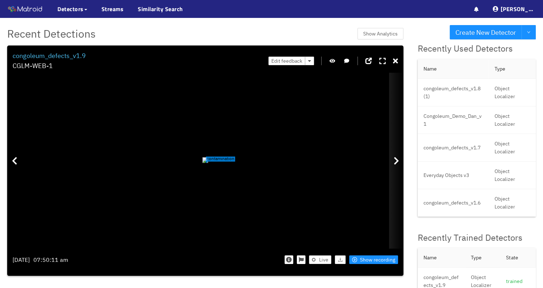
click at [398, 165] on icon at bounding box center [395, 161] width 5 height 9
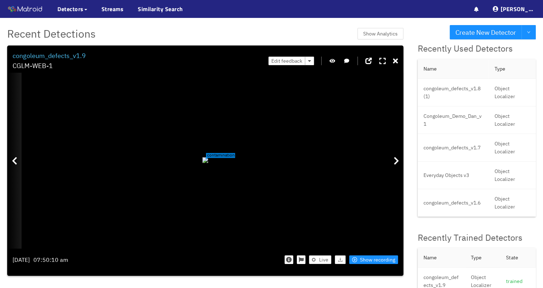
click at [10, 158] on div at bounding box center [14, 161] width 14 height 176
click at [17, 166] on div at bounding box center [14, 161] width 14 height 176
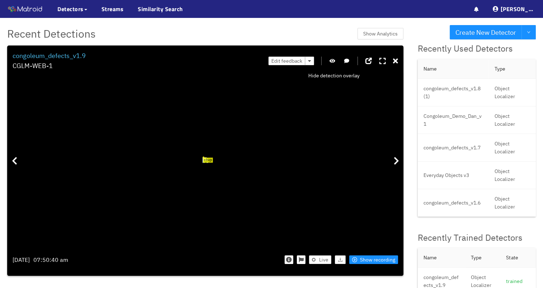
click at [334, 60] on icon "button" at bounding box center [332, 60] width 6 height 5
click at [9, 163] on div at bounding box center [14, 161] width 14 height 176
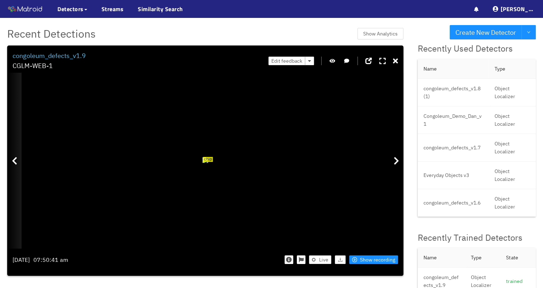
click at [9, 163] on div at bounding box center [14, 161] width 14 height 176
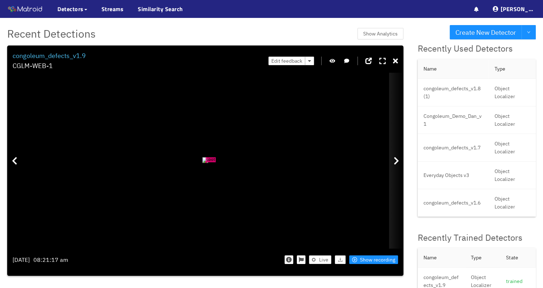
click at [395, 166] on div at bounding box center [396, 161] width 14 height 176
click at [396, 61] on icon at bounding box center [395, 61] width 5 height 7
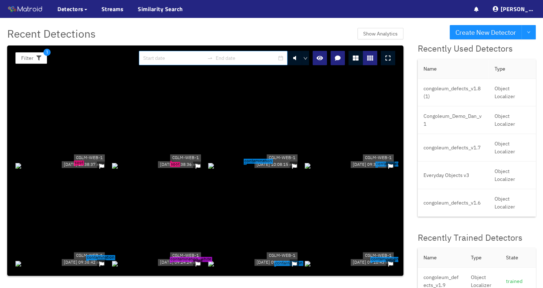
scroll to position [1291, 0]
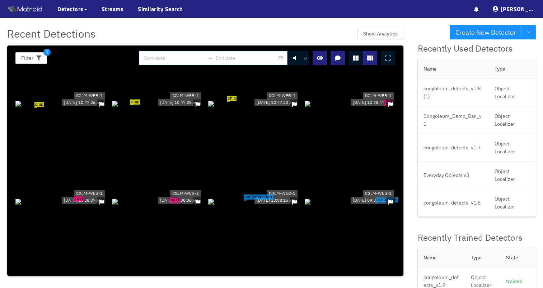
click at [276, 197] on div "contamination" at bounding box center [253, 201] width 91 height 8
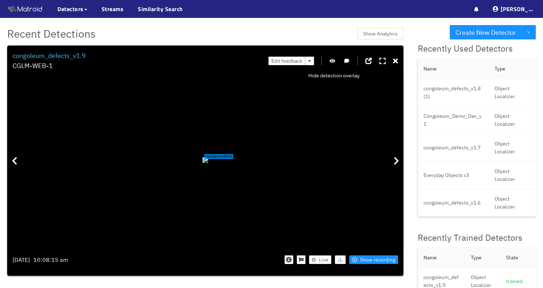
click at [333, 62] on icon "button" at bounding box center [332, 60] width 6 height 5
click at [390, 60] on div "Edit feedback" at bounding box center [332, 61] width 129 height 20
click at [394, 60] on icon at bounding box center [395, 61] width 5 height 7
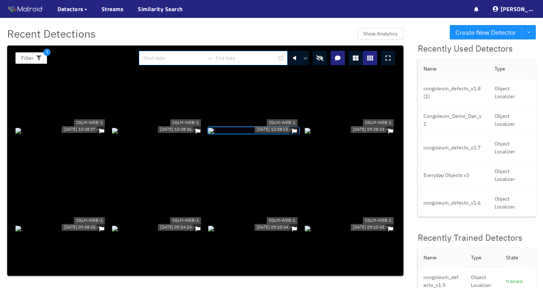
scroll to position [1435, 0]
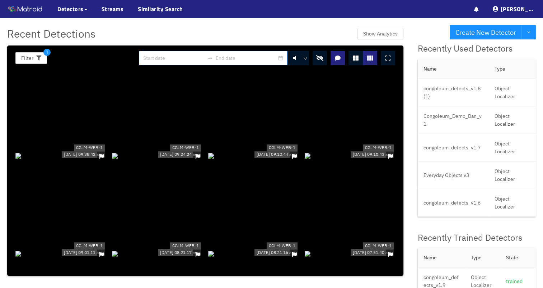
click at [320, 55] on button "button" at bounding box center [319, 58] width 14 height 14
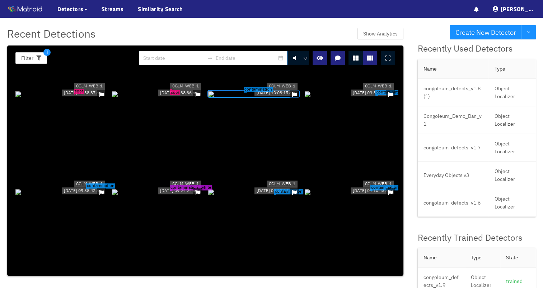
scroll to position [1363, 0]
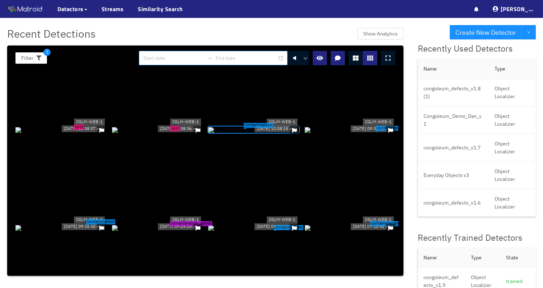
click at [323, 61] on button "button" at bounding box center [319, 58] width 14 height 14
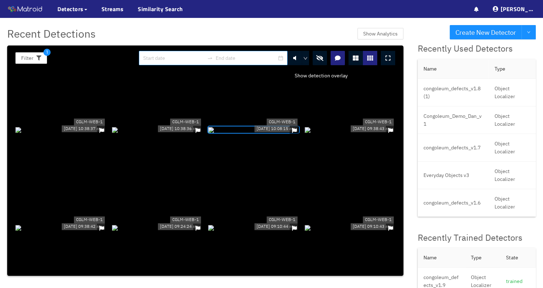
click at [323, 61] on button "button" at bounding box center [319, 58] width 14 height 14
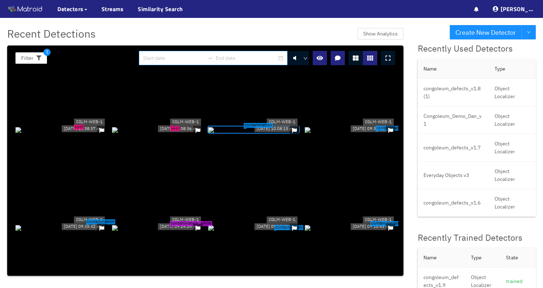
click at [180, 224] on div "contamination_white" at bounding box center [157, 228] width 91 height 8
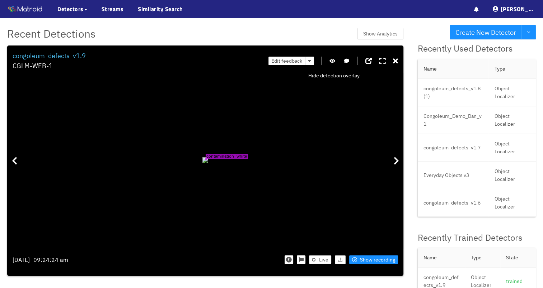
click at [331, 62] on icon "button" at bounding box center [332, 60] width 6 height 5
click at [333, 63] on icon "button" at bounding box center [332, 60] width 6 height 5
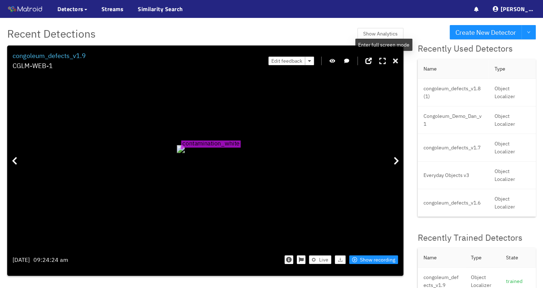
click at [395, 61] on icon at bounding box center [395, 61] width 5 height 7
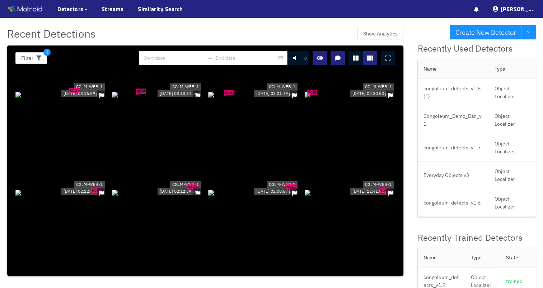
scroll to position [933, 0]
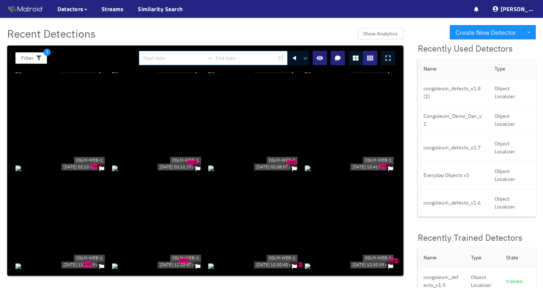
click at [284, 172] on div "soot" at bounding box center [253, 168] width 91 height 8
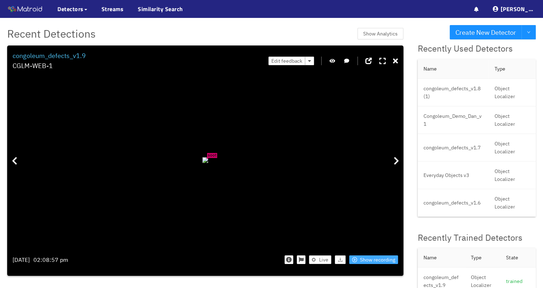
click at [370, 260] on span "Show recording" at bounding box center [377, 260] width 35 height 8
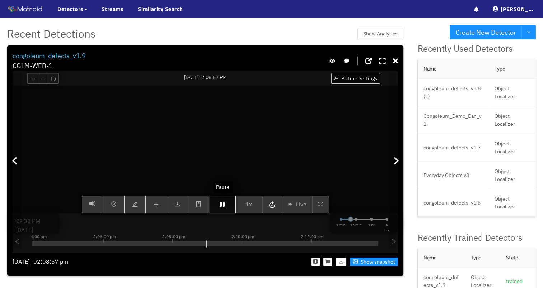
click at [225, 207] on icon "button" at bounding box center [222, 205] width 5 height 6
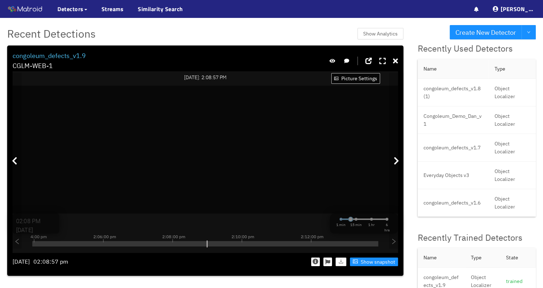
click at [393, 60] on div at bounding box center [363, 61] width 69 height 20
click at [394, 60] on icon at bounding box center [395, 61] width 5 height 7
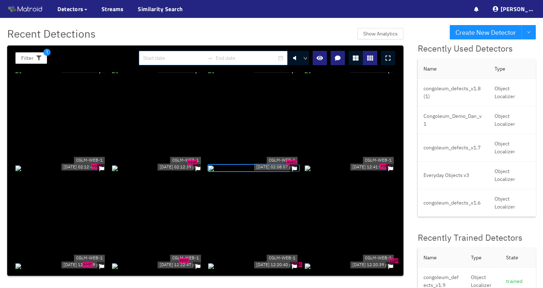
click at [270, 164] on div "soot" at bounding box center [253, 168] width 91 height 8
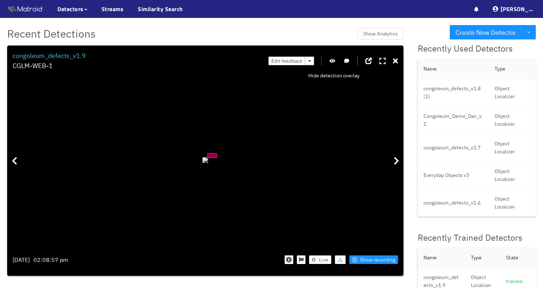
click at [336, 60] on button "button" at bounding box center [332, 61] width 7 height 9
click at [335, 60] on icon "button" at bounding box center [332, 60] width 6 height 5
click at [369, 260] on span "Show recording" at bounding box center [377, 260] width 35 height 8
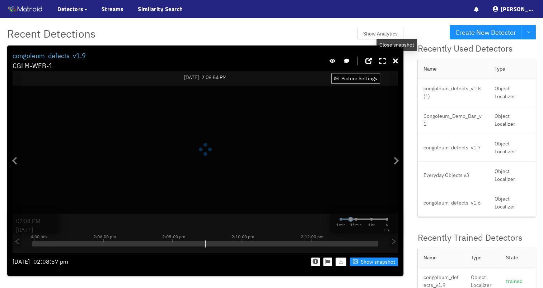
click at [395, 63] on icon at bounding box center [395, 61] width 5 height 7
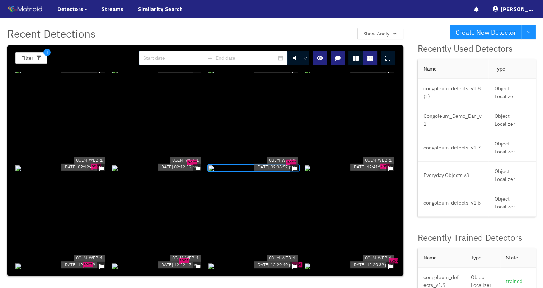
click at [265, 164] on div "soot" at bounding box center [253, 168] width 91 height 8
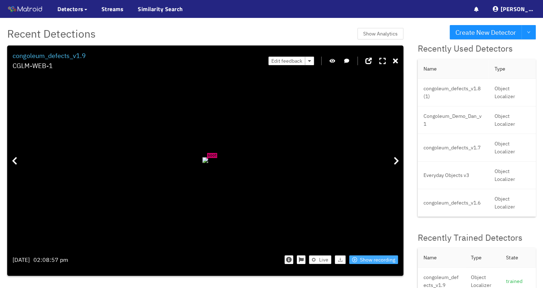
click at [381, 257] on span "Show recording" at bounding box center [377, 260] width 35 height 8
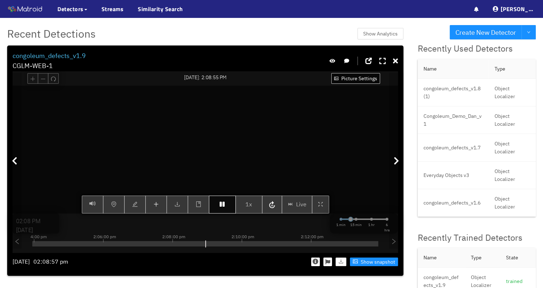
click at [223, 204] on icon "button" at bounding box center [222, 205] width 5 height 6
click at [218, 213] on button "button" at bounding box center [222, 205] width 27 height 18
click at [220, 211] on button "button" at bounding box center [222, 205] width 27 height 18
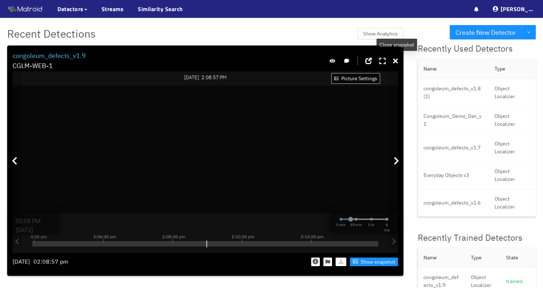
click at [397, 63] on icon at bounding box center [395, 61] width 5 height 7
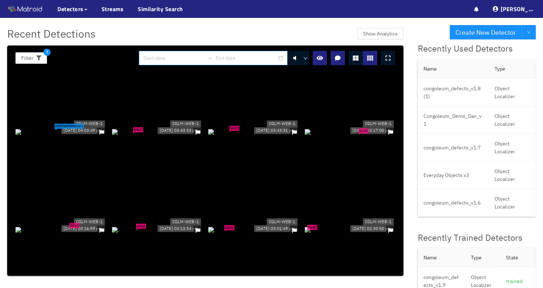
scroll to position [825, 0]
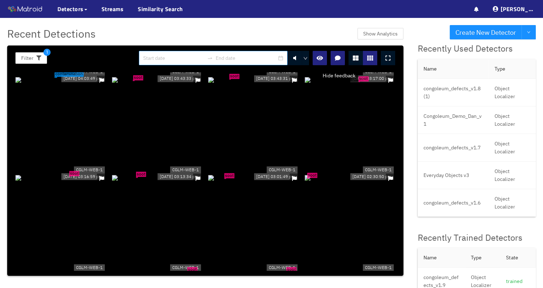
click at [324, 61] on button "button" at bounding box center [319, 58] width 14 height 14
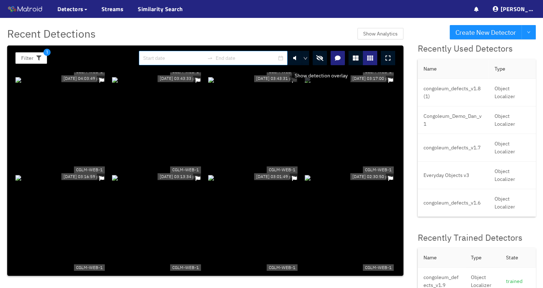
click at [324, 61] on button "button" at bounding box center [319, 58] width 14 height 14
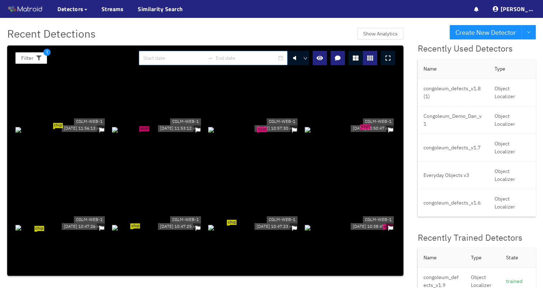
scroll to position [1148, 0]
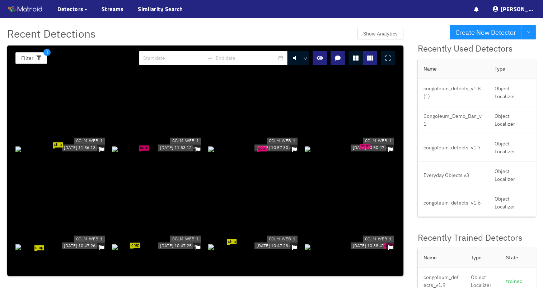
click at [271, 153] on div "soot" at bounding box center [253, 149] width 91 height 8
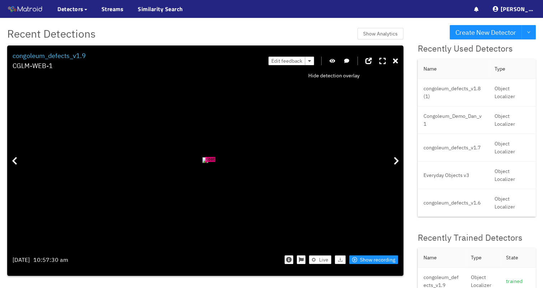
click at [335, 61] on icon "button" at bounding box center [332, 60] width 6 height 5
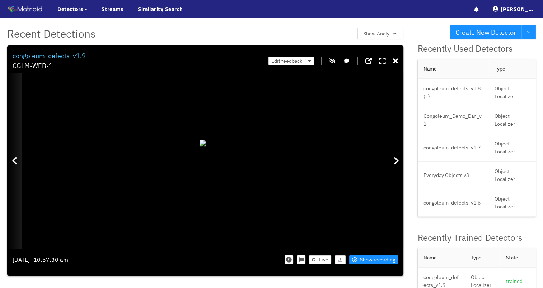
click at [19, 165] on div at bounding box center [14, 161] width 14 height 176
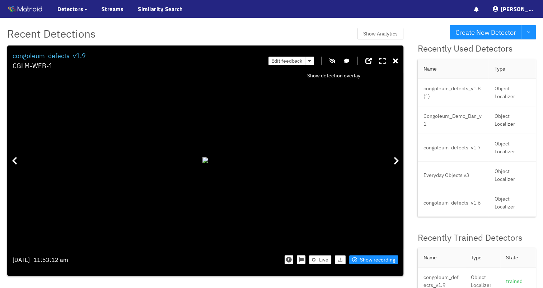
click at [334, 61] on icon "button" at bounding box center [332, 60] width 6 height 5
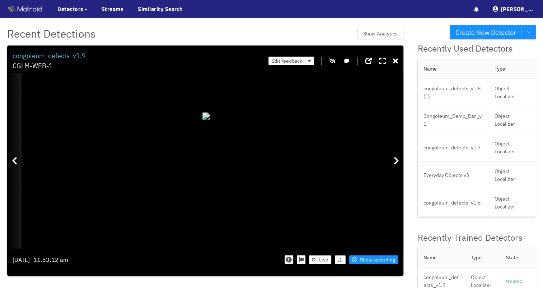
click at [19, 162] on div at bounding box center [14, 161] width 14 height 176
click at [334, 62] on icon "button" at bounding box center [332, 60] width 6 height 5
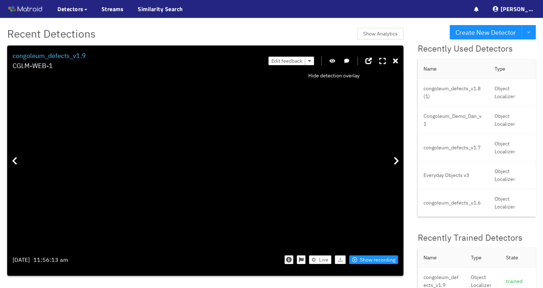
click at [334, 62] on icon "button" at bounding box center [332, 60] width 6 height 5
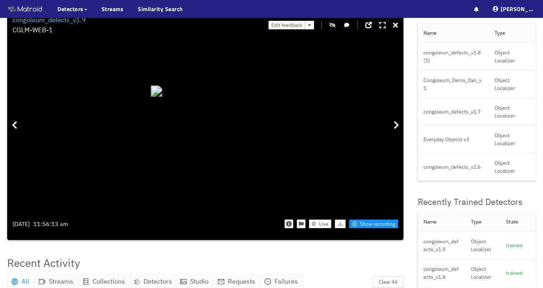
click at [398, 30] on div at bounding box center [395, 25] width 5 height 11
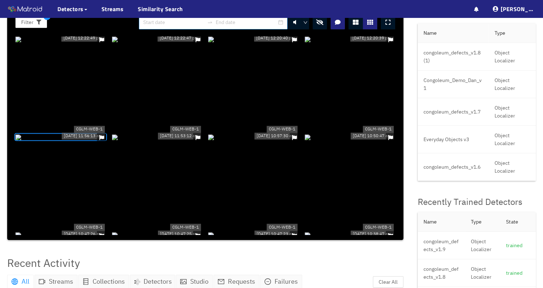
scroll to position [1112, 0]
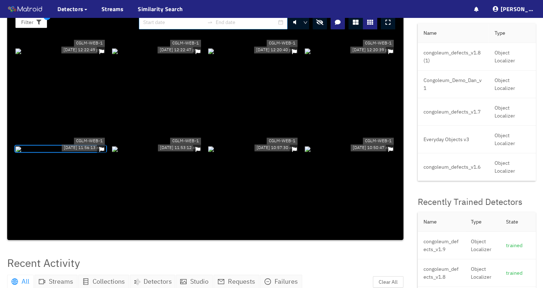
click at [323, 22] on icon "button" at bounding box center [319, 22] width 7 height 6
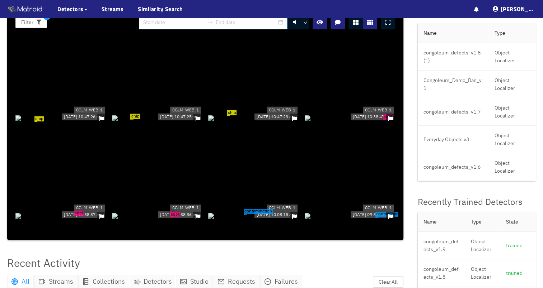
scroll to position [1220, 0]
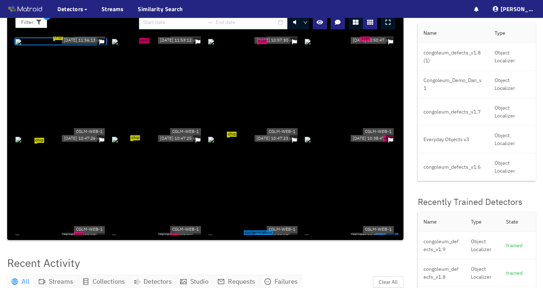
click at [78, 139] on div "chip" at bounding box center [60, 139] width 91 height 8
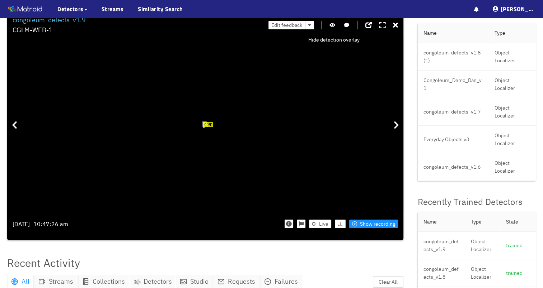
click at [333, 28] on button "button" at bounding box center [332, 25] width 7 height 9
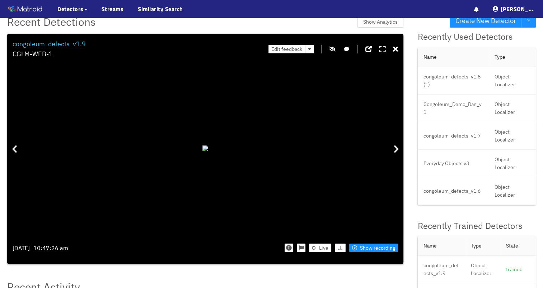
scroll to position [0, 0]
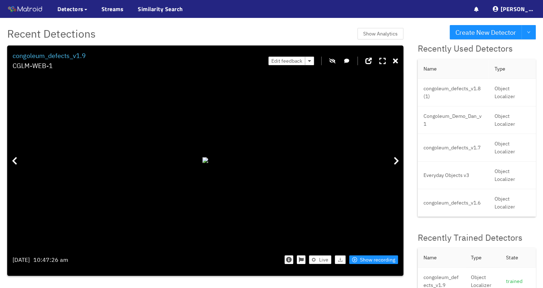
click at [379, 62] on div "Edit feedback" at bounding box center [332, 61] width 129 height 20
click at [381, 61] on icon at bounding box center [382, 61] width 6 height 7
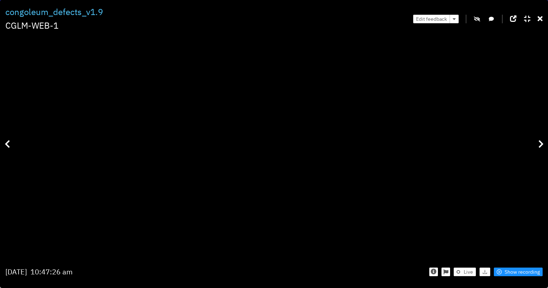
drag, startPoint x: 230, startPoint y: 175, endPoint x: 260, endPoint y: 57, distance: 121.8
click at [475, 17] on icon "button" at bounding box center [477, 18] width 6 height 5
click at [530, 21] on icon at bounding box center [527, 18] width 6 height 7
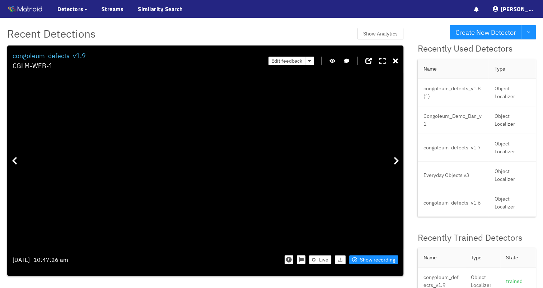
click at [386, 63] on icon at bounding box center [382, 61] width 6 height 7
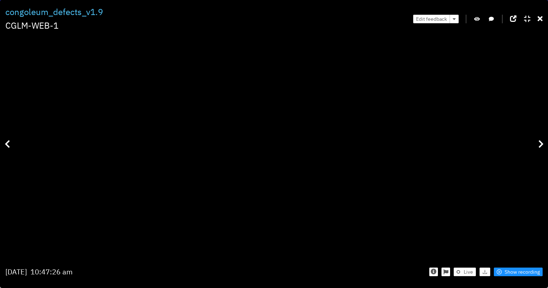
click at [528, 22] on icon at bounding box center [527, 18] width 6 height 7
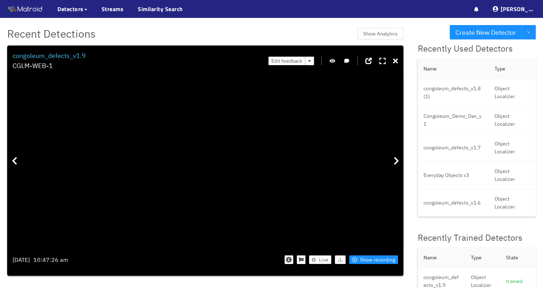
click at [397, 60] on icon at bounding box center [395, 61] width 5 height 7
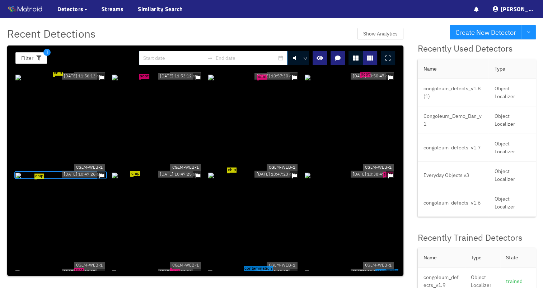
click at [159, 171] on div "chip" at bounding box center [157, 175] width 91 height 8
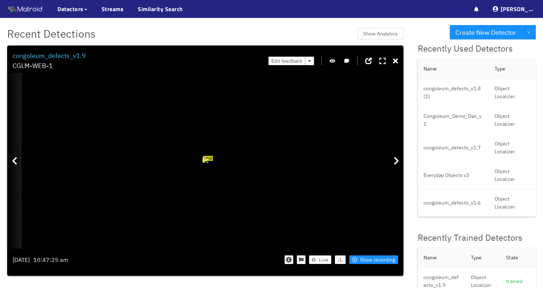
click at [12, 165] on icon at bounding box center [14, 161] width 5 height 9
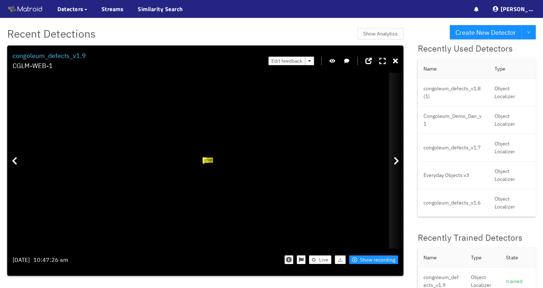
click at [403, 164] on div at bounding box center [396, 161] width 14 height 176
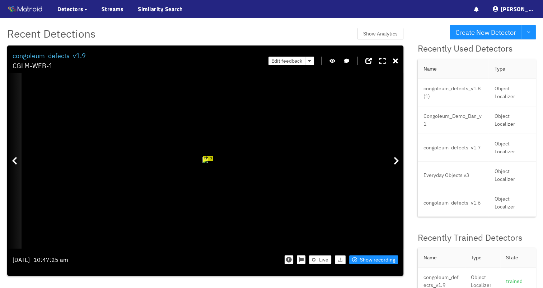
click at [18, 174] on div at bounding box center [14, 161] width 14 height 176
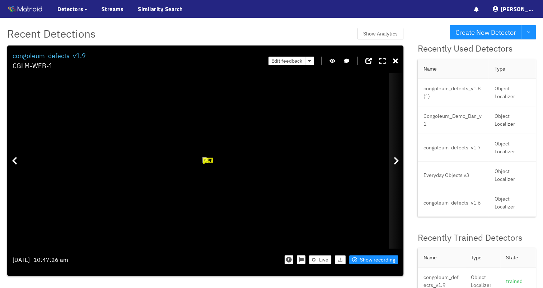
click at [398, 168] on div at bounding box center [396, 161] width 14 height 176
click at [335, 62] on icon "button" at bounding box center [332, 60] width 6 height 5
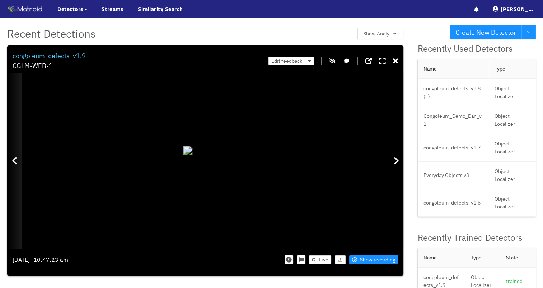
click at [20, 169] on div at bounding box center [14, 161] width 14 height 176
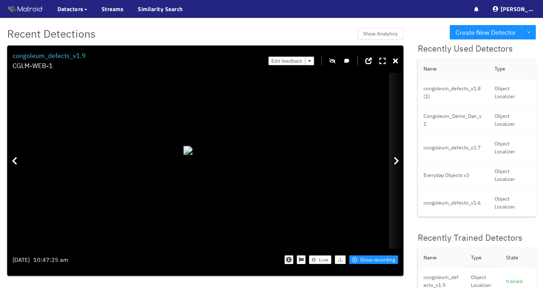
click at [396, 159] on icon at bounding box center [395, 161] width 5 height 9
click at [334, 64] on button "button" at bounding box center [332, 61] width 7 height 9
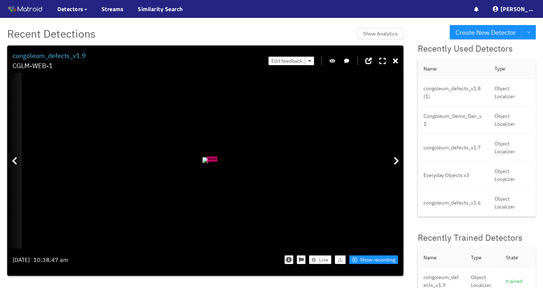
click at [10, 157] on div at bounding box center [14, 161] width 14 height 176
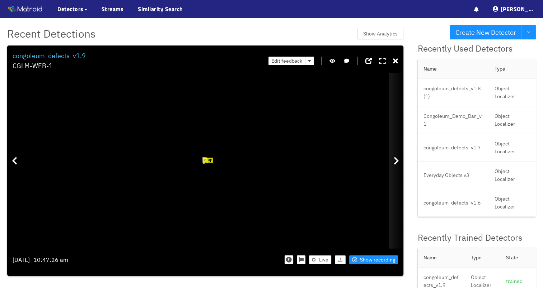
click at [396, 155] on div at bounding box center [396, 161] width 14 height 176
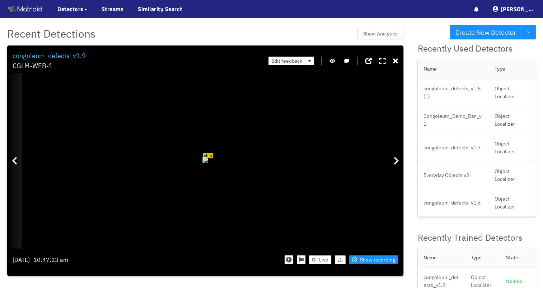
click at [13, 159] on icon at bounding box center [14, 161] width 5 height 9
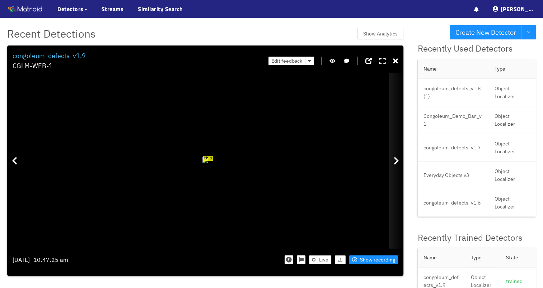
click at [395, 157] on icon at bounding box center [395, 161] width 5 height 9
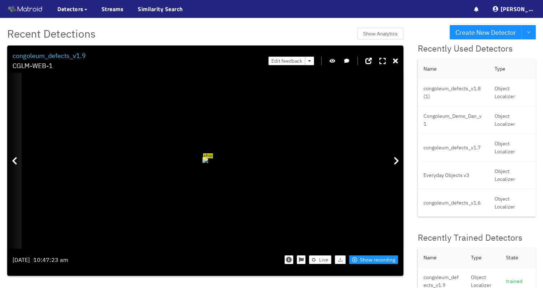
click at [16, 146] on div at bounding box center [14, 161] width 14 height 176
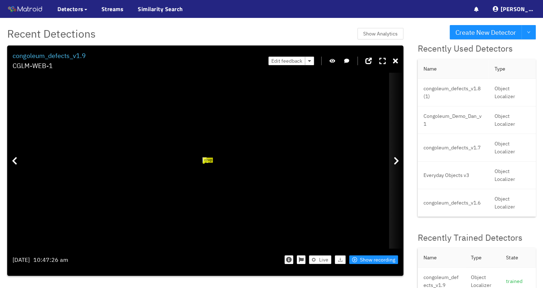
click at [393, 160] on div at bounding box center [396, 161] width 14 height 176
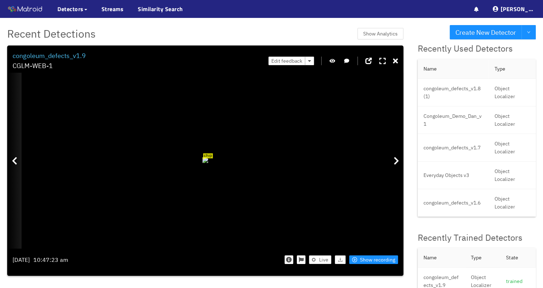
click at [13, 134] on div at bounding box center [14, 161] width 14 height 176
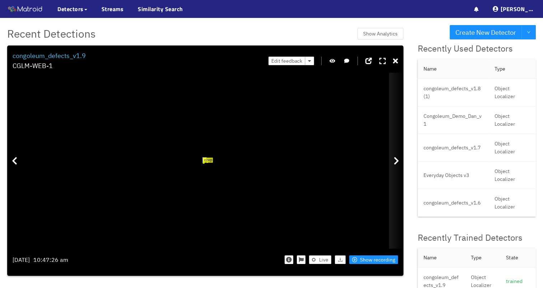
click at [395, 168] on div at bounding box center [396, 161] width 14 height 176
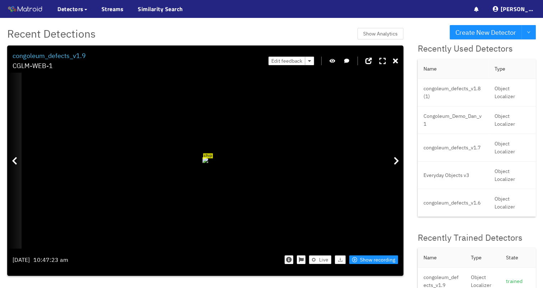
click at [20, 162] on div at bounding box center [14, 161] width 14 height 176
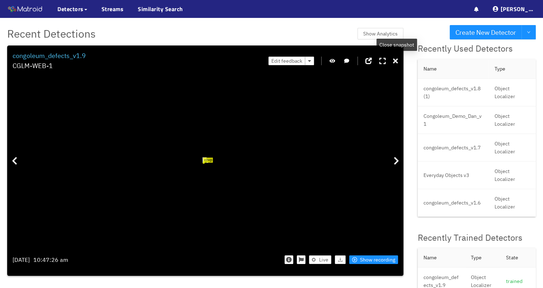
click at [396, 59] on icon at bounding box center [395, 61] width 5 height 7
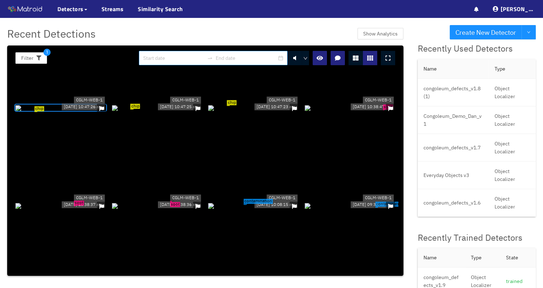
scroll to position [1291, 0]
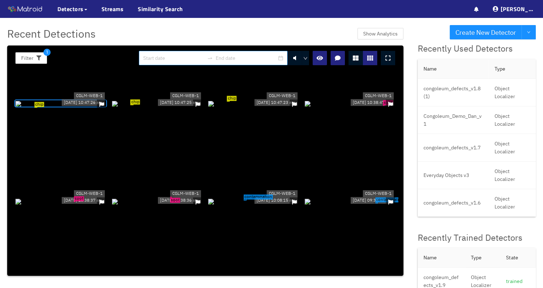
click at [85, 197] on div "soot" at bounding box center [60, 201] width 91 height 8
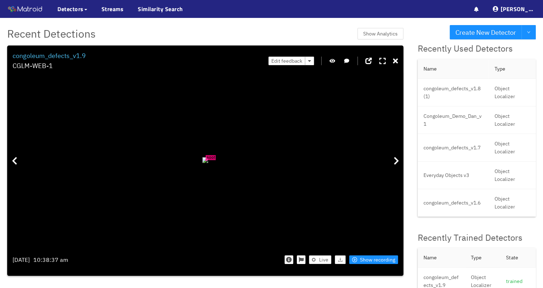
click at [335, 62] on icon "button" at bounding box center [332, 60] width 6 height 5
click at [400, 154] on div at bounding box center [396, 161] width 14 height 176
click at [335, 60] on icon "button" at bounding box center [332, 60] width 6 height 5
click at [17, 161] on div at bounding box center [14, 161] width 14 height 176
click at [396, 164] on icon at bounding box center [395, 161] width 5 height 9
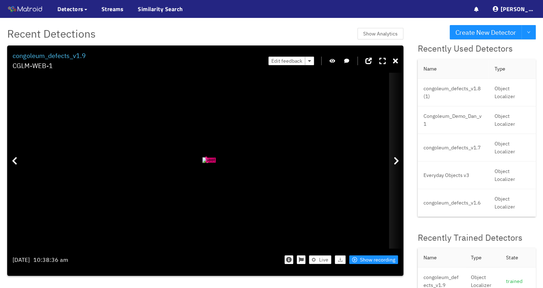
click at [396, 164] on icon at bounding box center [395, 161] width 5 height 9
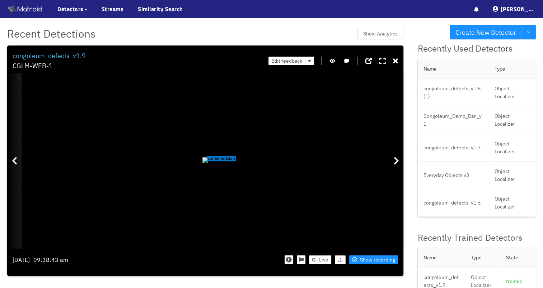
click at [14, 133] on div at bounding box center [14, 161] width 14 height 176
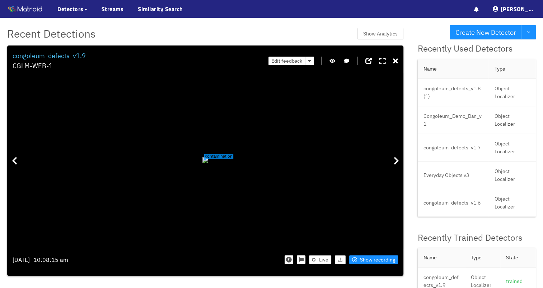
click at [335, 61] on icon "button" at bounding box center [332, 60] width 6 height 5
click at [381, 63] on icon at bounding box center [382, 61] width 6 height 7
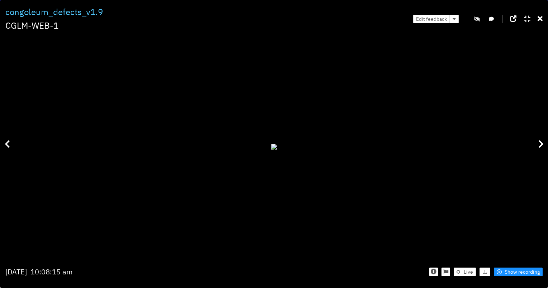
click at [526, 15] on div at bounding box center [527, 18] width 6 height 11
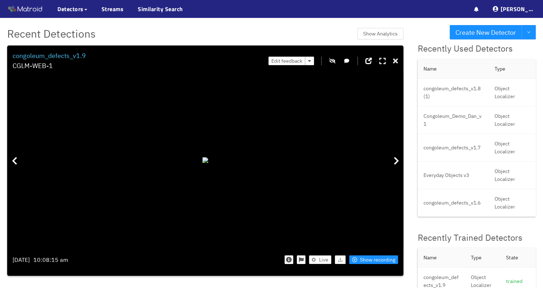
click at [398, 58] on icon at bounding box center [395, 61] width 5 height 7
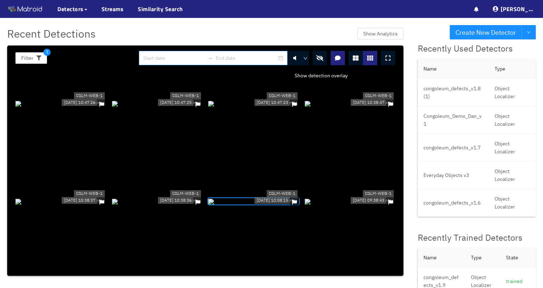
click at [324, 55] on button "button" at bounding box center [319, 58] width 14 height 14
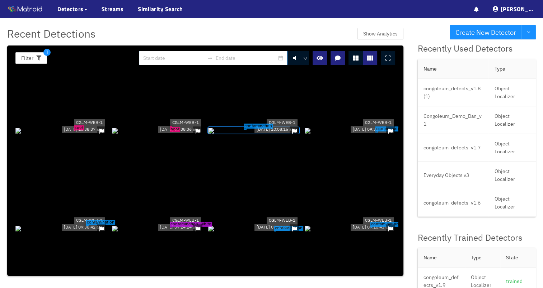
scroll to position [1363, 0]
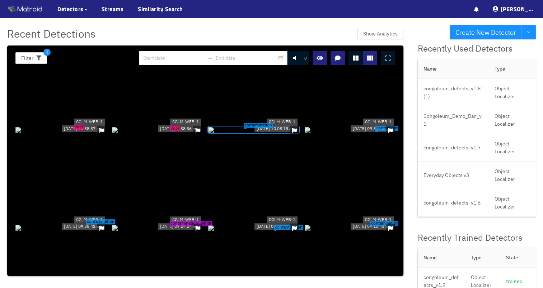
click at [374, 126] on div "contamination" at bounding box center [350, 130] width 91 height 8
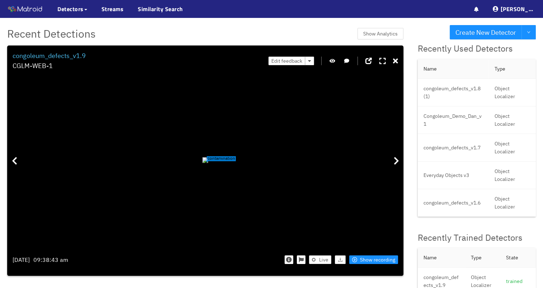
click at [334, 57] on button "button" at bounding box center [332, 61] width 7 height 9
click at [333, 57] on button "button" at bounding box center [332, 61] width 7 height 9
click at [398, 60] on icon at bounding box center [395, 61] width 5 height 7
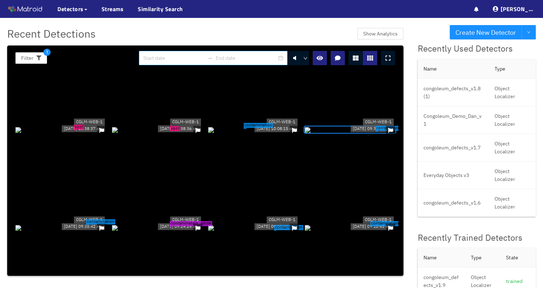
click at [339, 133] on div "contamination" at bounding box center [350, 130] width 91 height 8
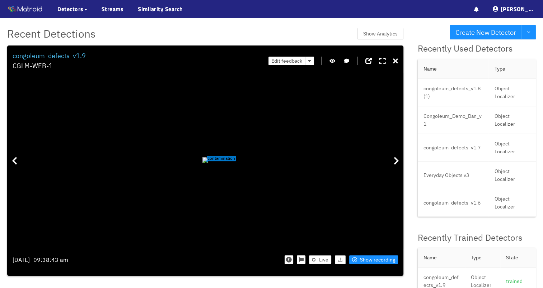
click at [396, 62] on icon at bounding box center [395, 61] width 5 height 7
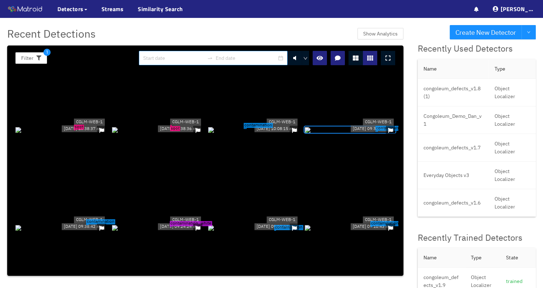
click at [165, 225] on div "contamination_white" at bounding box center [157, 228] width 91 height 8
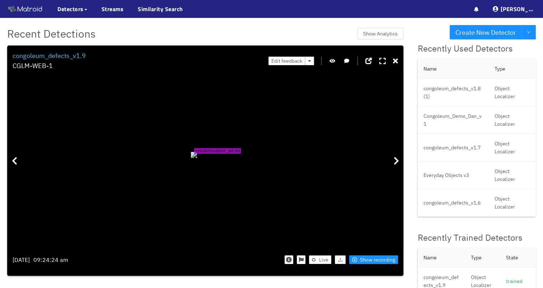
click at [335, 60] on icon "button" at bounding box center [332, 60] width 6 height 5
click at [382, 61] on icon at bounding box center [382, 61] width 6 height 7
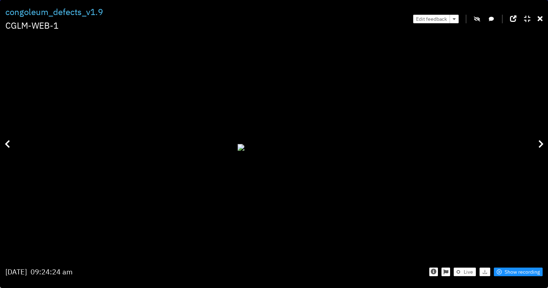
click at [527, 19] on icon at bounding box center [527, 18] width 6 height 7
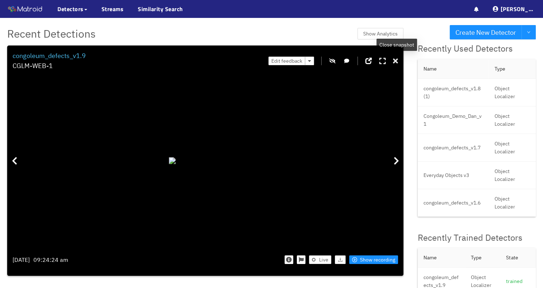
click at [395, 60] on icon at bounding box center [395, 61] width 5 height 7
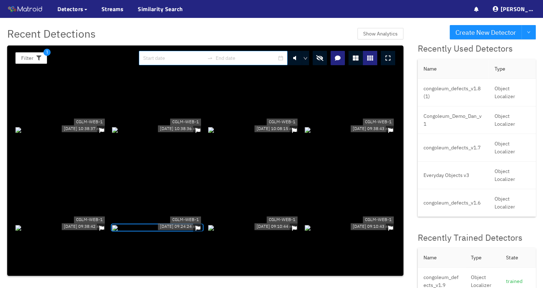
click at [321, 62] on button "button" at bounding box center [319, 58] width 14 height 14
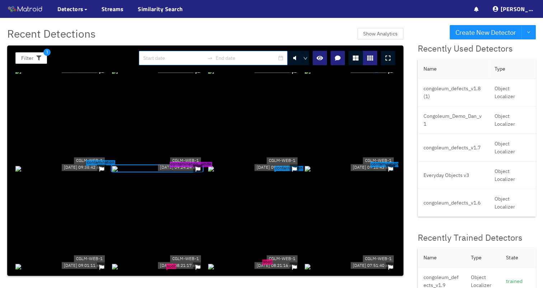
scroll to position [1435, 0]
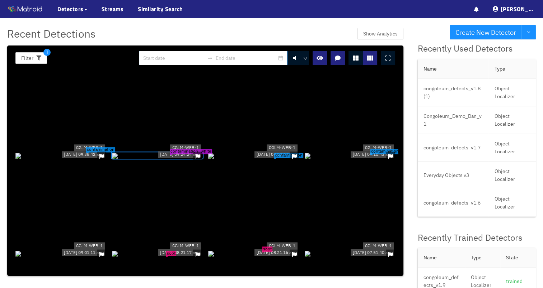
click at [252, 160] on div "contamination" at bounding box center [253, 156] width 91 height 8
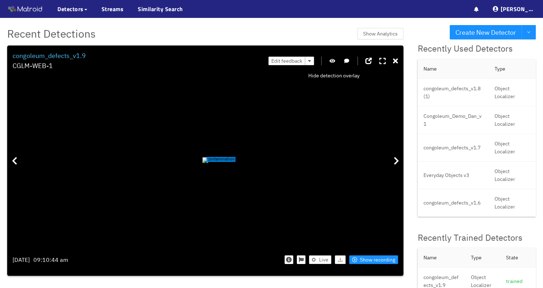
click at [333, 61] on icon "button" at bounding box center [332, 60] width 6 height 5
click at [329, 62] on div "Edit feedback" at bounding box center [332, 61] width 129 height 20
click at [331, 60] on icon "button" at bounding box center [332, 60] width 6 height 5
click at [397, 65] on div at bounding box center [395, 61] width 5 height 11
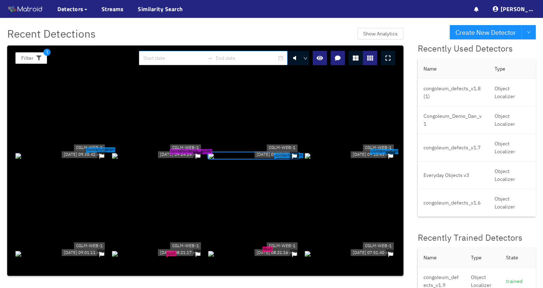
click at [354, 152] on div "contamination" at bounding box center [350, 156] width 91 height 8
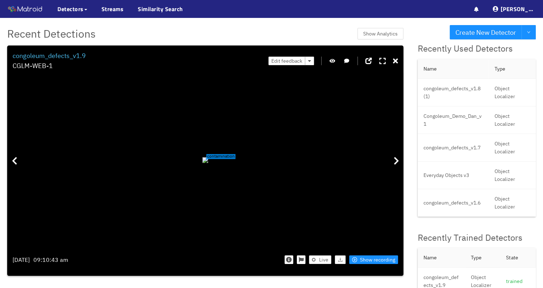
click at [333, 61] on icon "button" at bounding box center [332, 60] width 6 height 5
click at [331, 61] on icon "button" at bounding box center [332, 60] width 6 height 5
click at [397, 59] on icon at bounding box center [395, 61] width 5 height 7
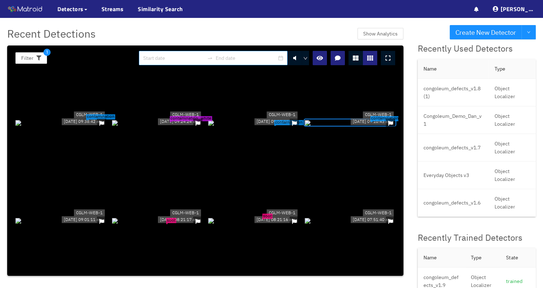
scroll to position [1506, 0]
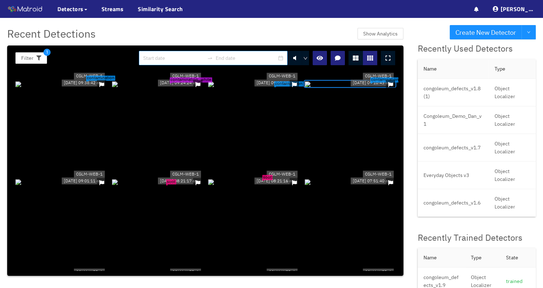
click at [76, 186] on div at bounding box center [60, 182] width 91 height 8
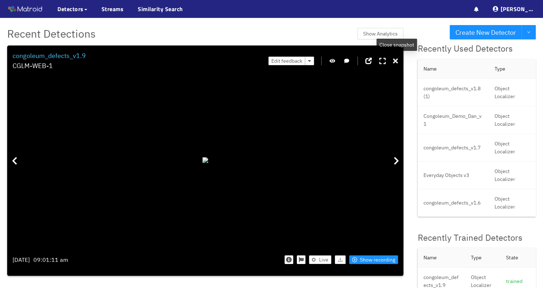
click at [397, 60] on icon at bounding box center [395, 61] width 5 height 7
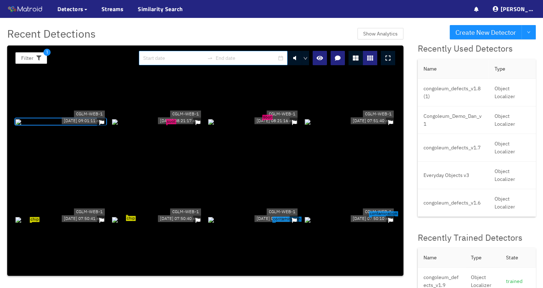
scroll to position [1578, 0]
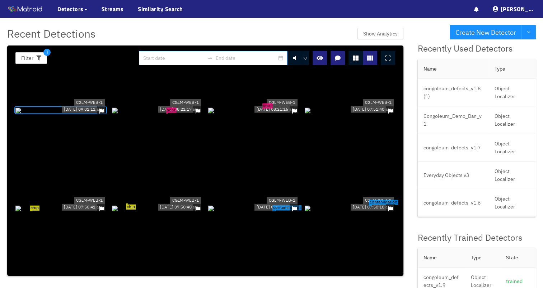
click at [80, 207] on div "chip" at bounding box center [60, 208] width 91 height 8
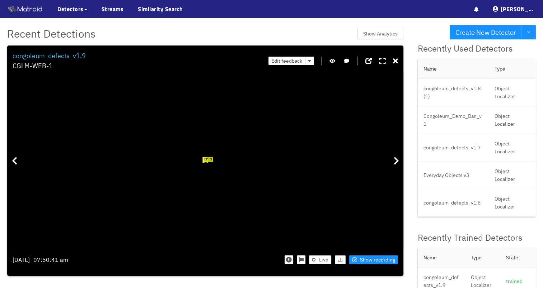
click at [336, 59] on button "button" at bounding box center [332, 61] width 7 height 9
click at [393, 162] on div at bounding box center [396, 161] width 14 height 176
click at [335, 62] on icon "button" at bounding box center [332, 60] width 6 height 5
click at [396, 60] on icon at bounding box center [395, 61] width 5 height 7
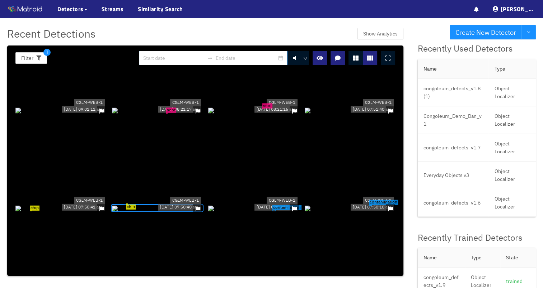
click at [294, 204] on div "contamination" at bounding box center [253, 208] width 91 height 8
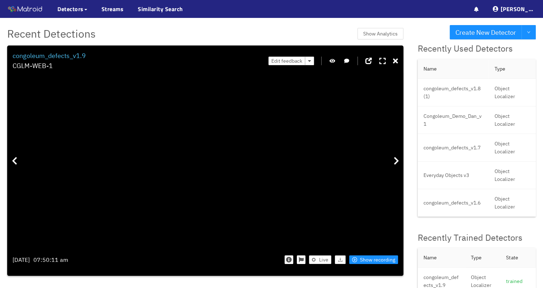
click at [336, 61] on button "button" at bounding box center [332, 61] width 7 height 9
click at [335, 61] on icon "button" at bounding box center [332, 60] width 6 height 5
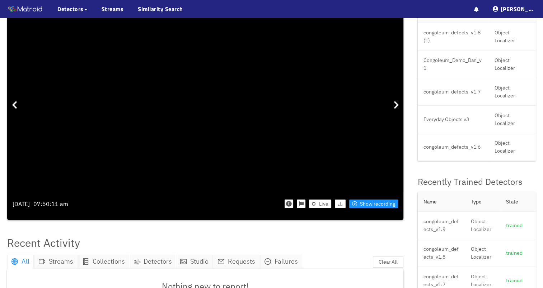
scroll to position [0, 0]
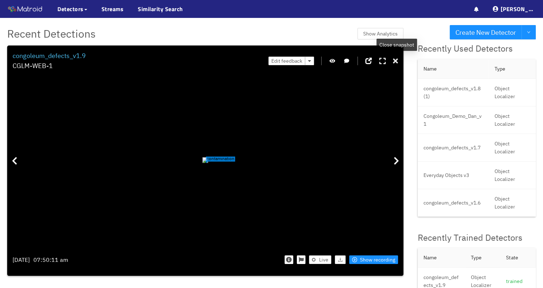
click at [395, 61] on icon at bounding box center [395, 61] width 5 height 7
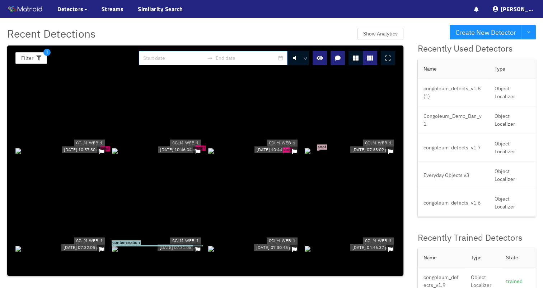
scroll to position [2296, 0]
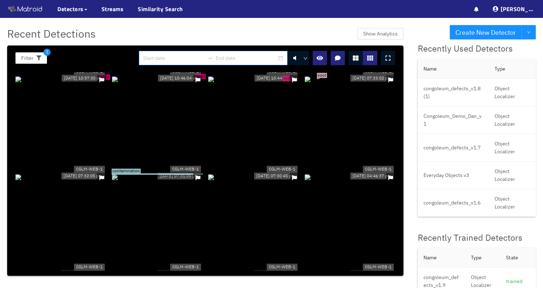
click at [178, 173] on div "contamination" at bounding box center [157, 177] width 91 height 8
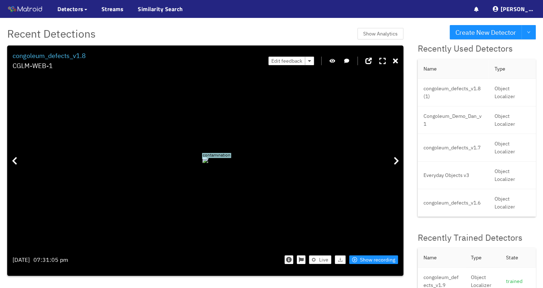
click at [335, 60] on icon "button" at bounding box center [332, 60] width 6 height 5
drag, startPoint x: 227, startPoint y: 125, endPoint x: 271, endPoint y: 172, distance: 64.0
click at [145, 187] on div at bounding box center [139, 193] width 12 height 12
click at [372, 264] on span "Show recording" at bounding box center [377, 260] width 35 height 8
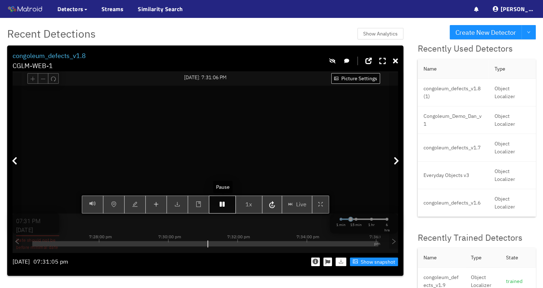
click at [224, 211] on button "button" at bounding box center [222, 205] width 27 height 18
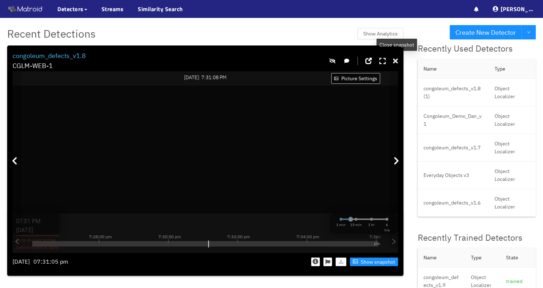
click at [394, 63] on icon at bounding box center [395, 61] width 5 height 7
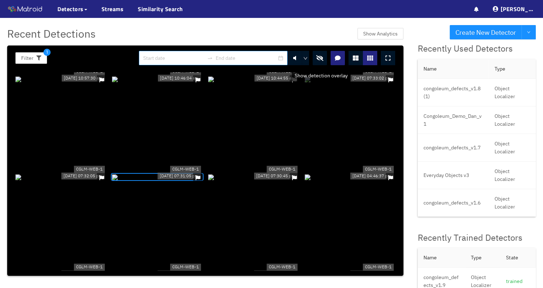
click at [319, 59] on icon "button" at bounding box center [319, 58] width 7 height 6
click at [268, 181] on div at bounding box center [253, 177] width 91 height 8
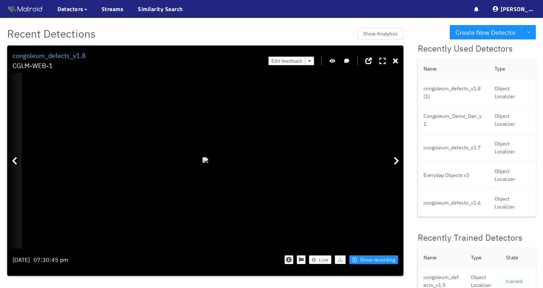
click at [20, 163] on div at bounding box center [14, 161] width 14 height 176
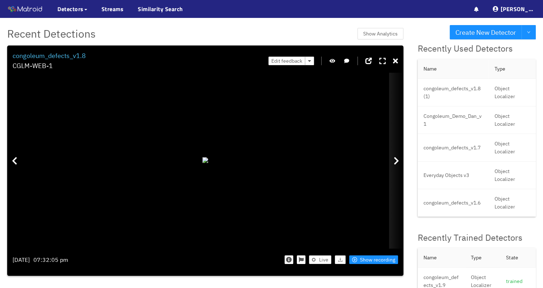
click at [393, 156] on div at bounding box center [396, 161] width 14 height 176
click at [366, 257] on span "Show recording" at bounding box center [377, 260] width 35 height 8
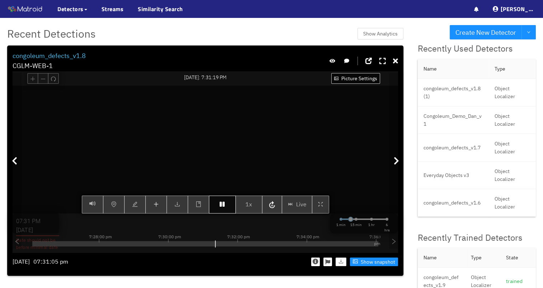
click at [228, 211] on button "button" at bounding box center [222, 205] width 27 height 18
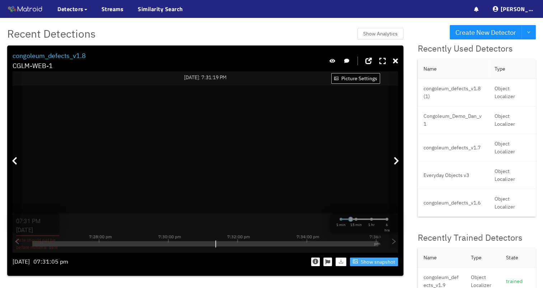
click at [377, 264] on span "Show snapshot" at bounding box center [377, 262] width 34 height 8
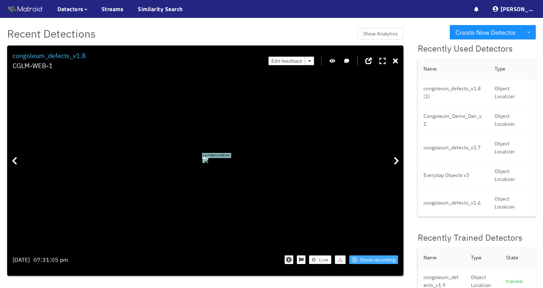
click at [378, 261] on span "Show recording" at bounding box center [377, 260] width 35 height 8
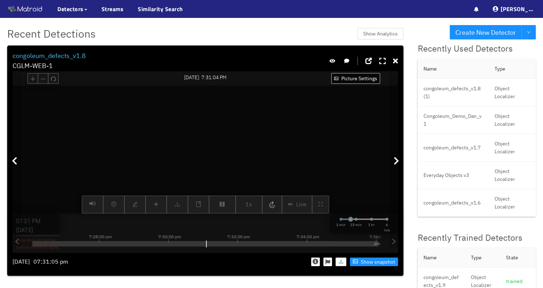
click at [228, 202] on div "Picture Settings 1x Live 07:31 PM [DATE] Date should not be before minimal date…" at bounding box center [205, 150] width 385 height 128
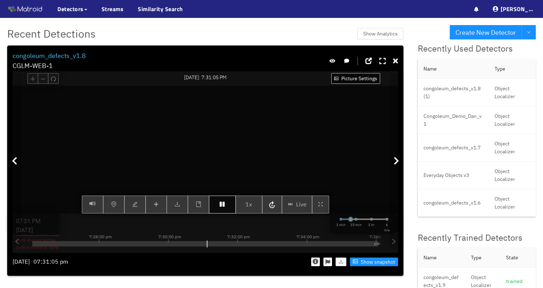
click at [226, 213] on button "button" at bounding box center [222, 205] width 27 height 18
click at [225, 208] on button "button" at bounding box center [222, 205] width 27 height 18
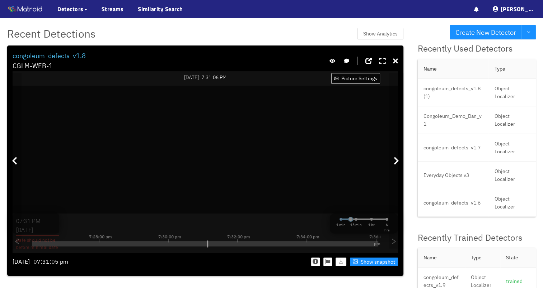
click at [396, 62] on icon at bounding box center [395, 61] width 5 height 7
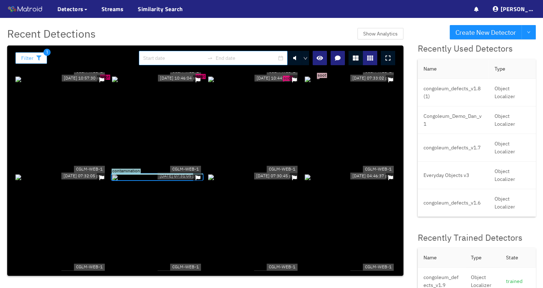
click at [39, 56] on icon "button" at bounding box center [38, 58] width 5 height 5
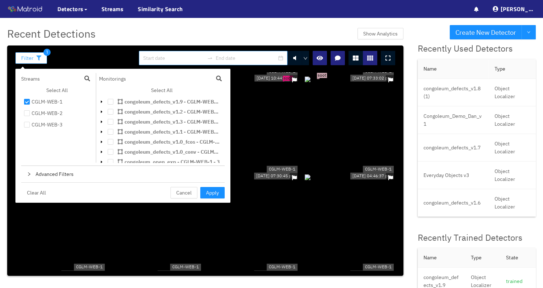
click at [37, 58] on icon "button" at bounding box center [38, 58] width 5 height 5
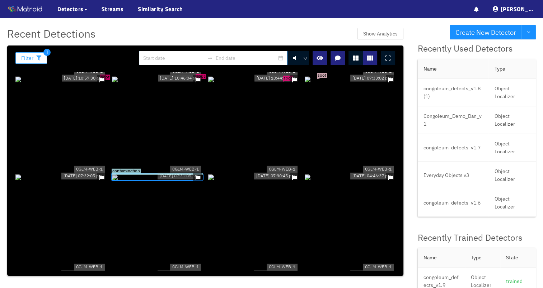
click at [37, 57] on icon "button" at bounding box center [38, 58] width 5 height 5
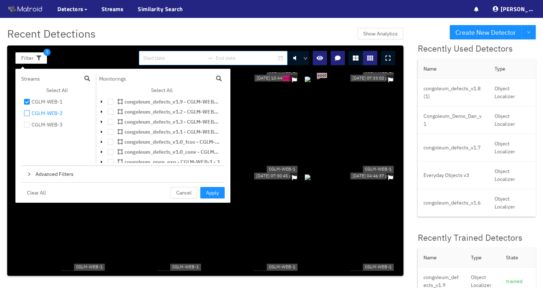
click at [29, 113] on input "checkbox" at bounding box center [27, 115] width 6 height 6
checkbox input "true"
click at [32, 123] on div "CGLM-WEB-3" at bounding box center [47, 125] width 31 height 9
checkbox input "true"
click at [217, 194] on span "Apply" at bounding box center [212, 193] width 13 height 8
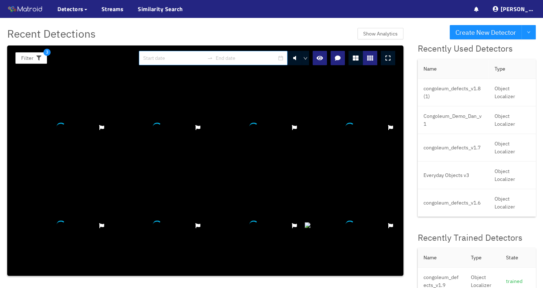
scroll to position [5148, 0]
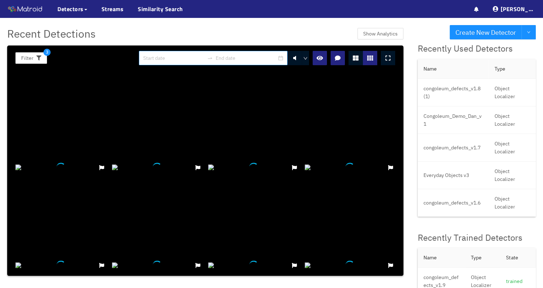
click at [189, 62] on input at bounding box center [173, 58] width 61 height 8
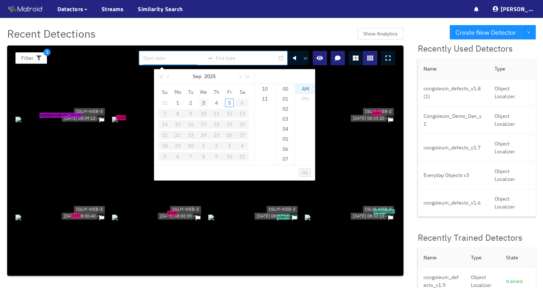
type input "[DATE] 10:00 am"
click at [166, 80] on button "button" at bounding box center [169, 76] width 8 height 14
click at [228, 145] on div "29" at bounding box center [229, 146] width 9 height 9
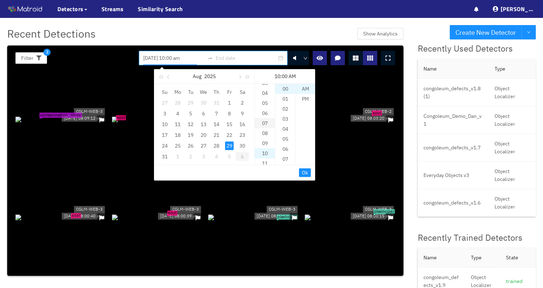
click at [264, 124] on div "07" at bounding box center [265, 123] width 20 height 10
type input "[DATE] 7:00 am"
click at [305, 171] on span "Ok" at bounding box center [305, 173] width 6 height 8
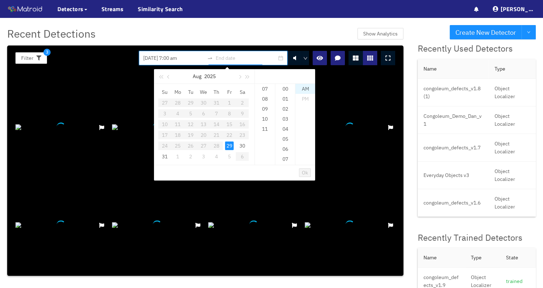
scroll to position [1366, 0]
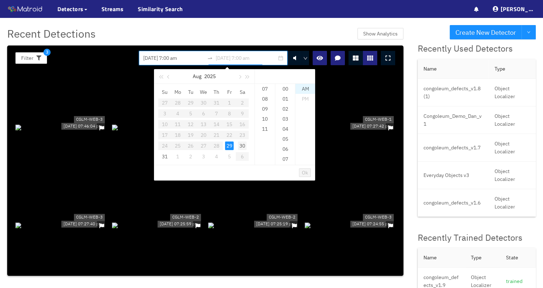
type input "[DATE] 7:00 am"
click at [264, 99] on div "08" at bounding box center [265, 99] width 20 height 10
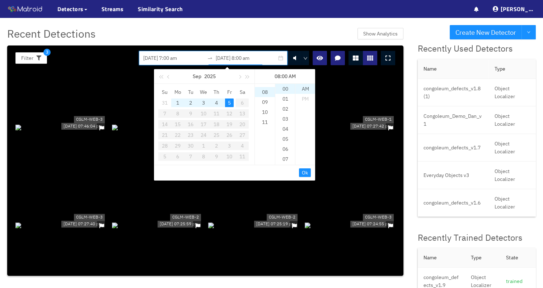
scroll to position [80, 0]
click at [306, 172] on span "Ok" at bounding box center [305, 173] width 6 height 8
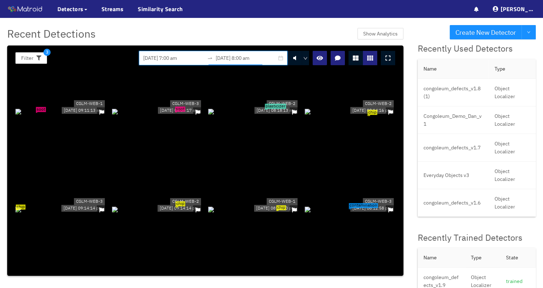
scroll to position [2011, 0]
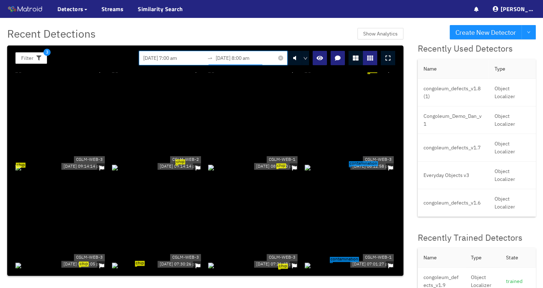
click at [268, 59] on input "[DATE] 8:00 am" at bounding box center [246, 58] width 61 height 8
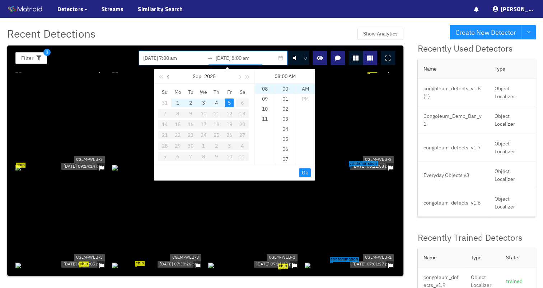
click at [167, 78] on button "button" at bounding box center [169, 76] width 8 height 14
click at [227, 145] on div "29" at bounding box center [229, 146] width 9 height 9
type input "[DATE] 8:00 am"
click at [303, 172] on span "Ok" at bounding box center [305, 173] width 6 height 8
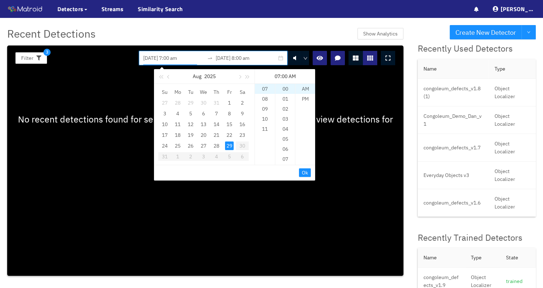
scroll to position [0, 0]
click at [333, 142] on div "No recent detections found for selected streams. Visit the streams page to view…" at bounding box center [205, 171] width 385 height 198
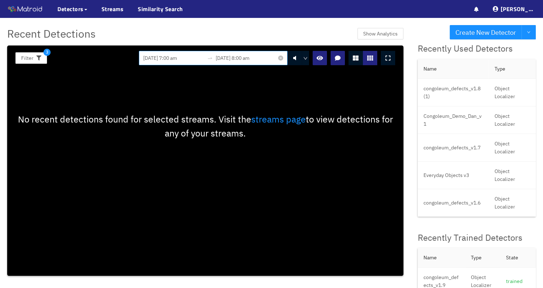
click at [194, 60] on input "[DATE] 7:00 am" at bounding box center [173, 58] width 61 height 8
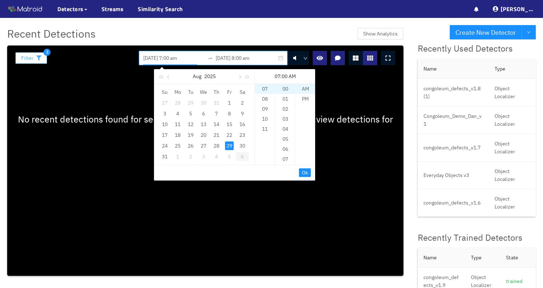
click at [39, 62] on button "Filter" at bounding box center [31, 57] width 32 height 11
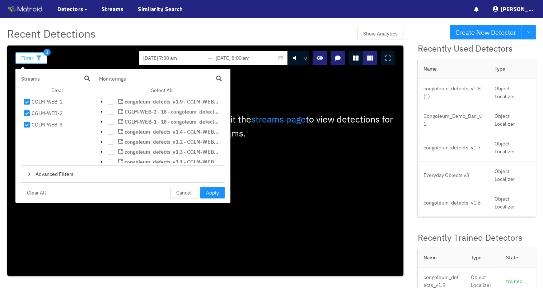
click at [43, 60] on button "Filter" at bounding box center [31, 57] width 32 height 11
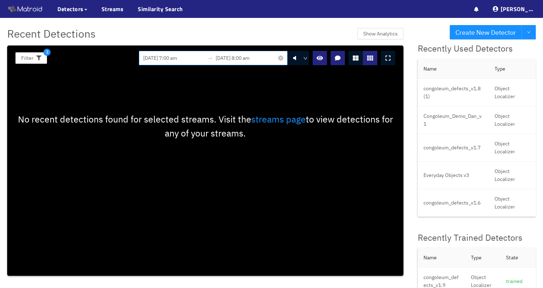
click at [204, 57] on input "[DATE] 7:00 am" at bounding box center [173, 58] width 61 height 8
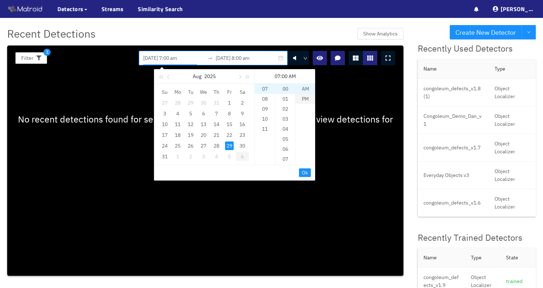
click at [304, 98] on div "PM" at bounding box center [305, 99] width 20 height 10
type input "[DATE] 7:00 pm"
click at [267, 60] on input "[DATE] 8:00 am" at bounding box center [246, 58] width 61 height 8
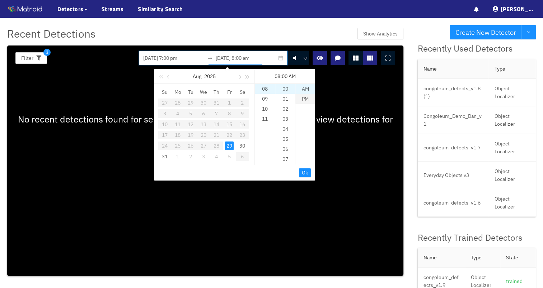
click at [303, 100] on div "PM" at bounding box center [305, 99] width 20 height 10
type input "[DATE] 8:00 pm"
click at [304, 169] on span "Ok" at bounding box center [305, 173] width 6 height 8
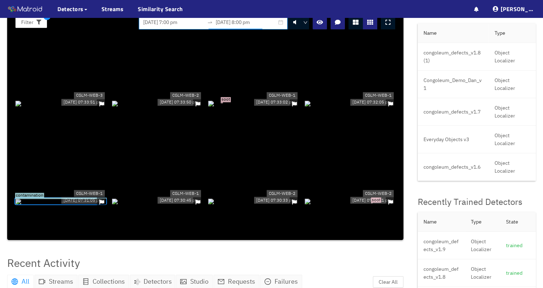
scroll to position [91, 0]
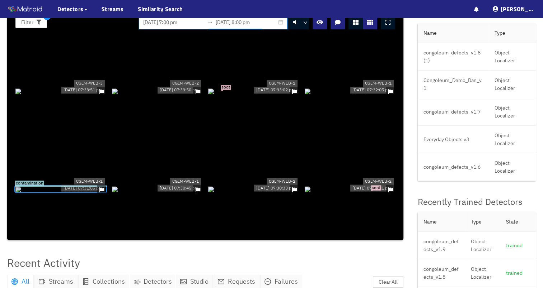
click at [145, 186] on div at bounding box center [157, 189] width 91 height 8
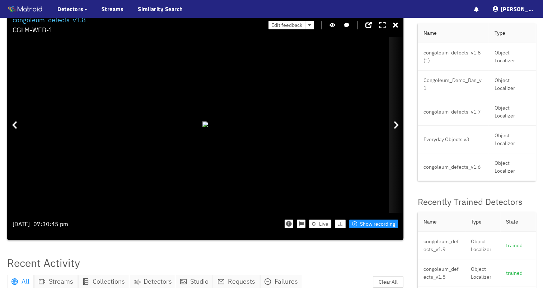
click at [398, 119] on div at bounding box center [396, 125] width 14 height 176
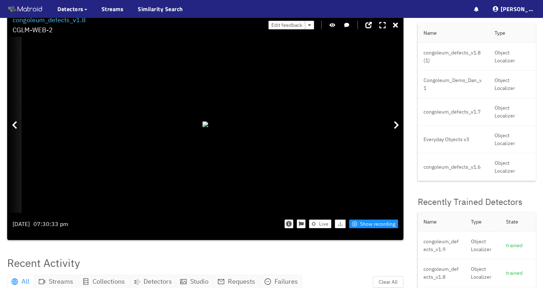
click at [18, 133] on div at bounding box center [14, 125] width 14 height 176
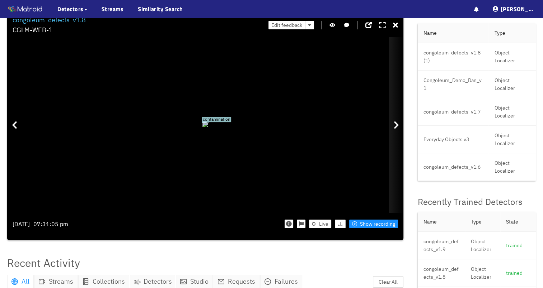
click at [398, 129] on icon at bounding box center [395, 125] width 5 height 9
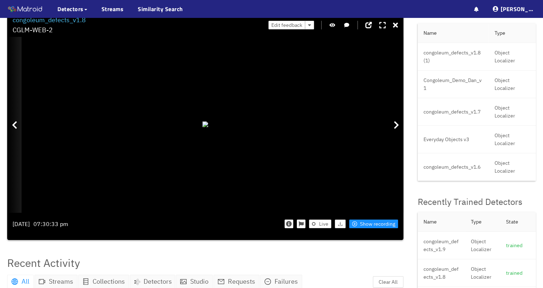
click at [17, 143] on div at bounding box center [14, 125] width 14 height 176
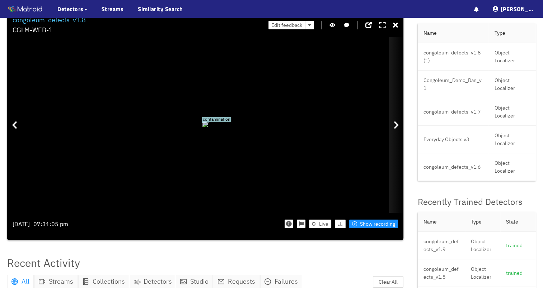
click at [397, 137] on div at bounding box center [396, 125] width 14 height 176
click at [364, 231] on div "Live Show recording" at bounding box center [302, 224] width 192 height 22
click at [367, 226] on span "Show recording" at bounding box center [377, 224] width 35 height 8
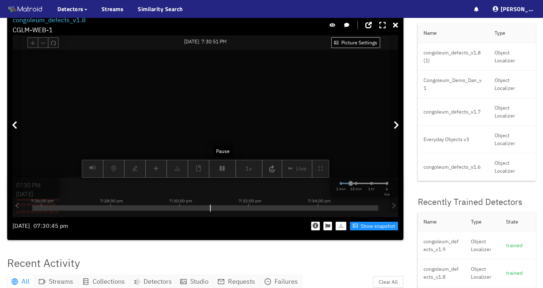
click at [222, 171] on div "Picture Settings 1x Live 07:30 PM [DATE] Date should not be before minimal date…" at bounding box center [205, 114] width 385 height 128
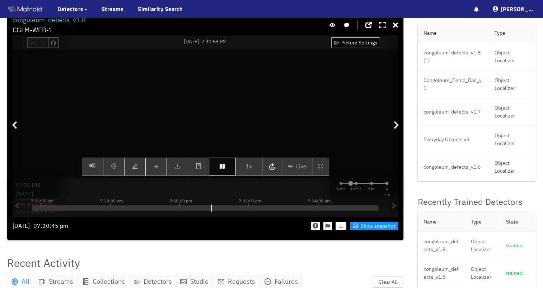
click at [223, 172] on button "button" at bounding box center [222, 167] width 27 height 18
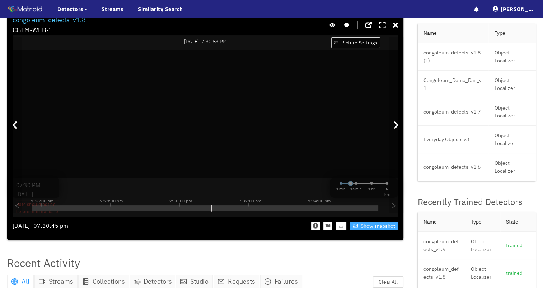
click at [368, 227] on span "Show snapshot" at bounding box center [377, 226] width 34 height 8
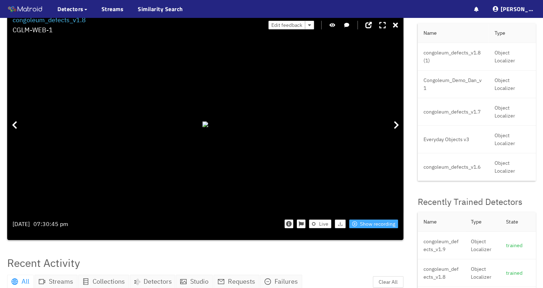
click at [372, 226] on span "Show recording" at bounding box center [377, 224] width 35 height 8
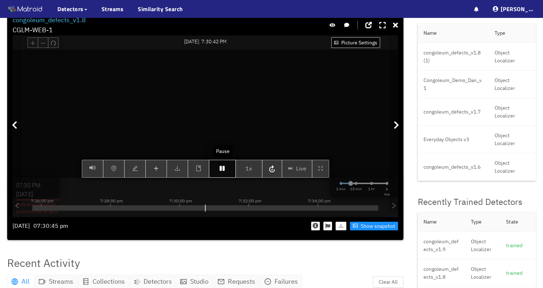
click at [228, 172] on button "button" at bounding box center [222, 169] width 27 height 18
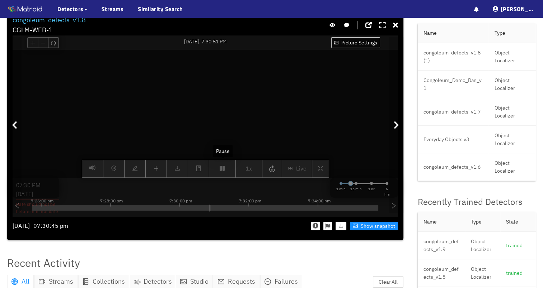
click at [227, 171] on div "Picture Settings 1x Live 07:30 PM [DATE] Date should not be before minimal date…" at bounding box center [205, 114] width 385 height 128
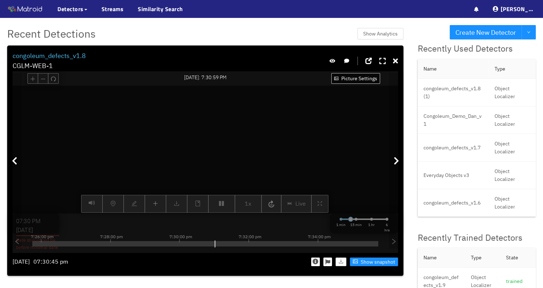
scroll to position [36, 0]
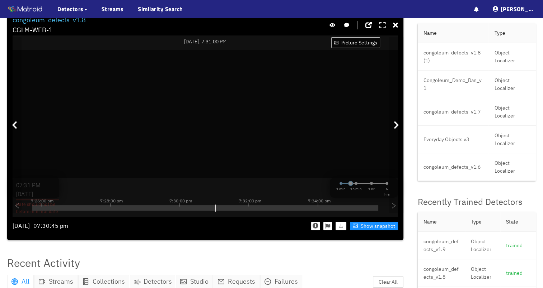
click at [380, 26] on icon at bounding box center [382, 25] width 6 height 7
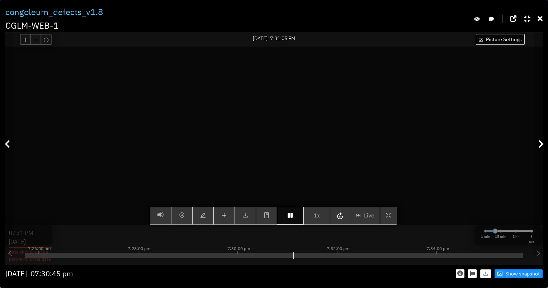
click at [290, 218] on icon "button" at bounding box center [290, 216] width 5 height 6
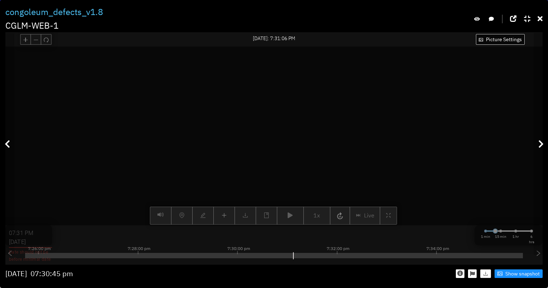
click at [291, 259] on div at bounding box center [274, 255] width 498 height 5
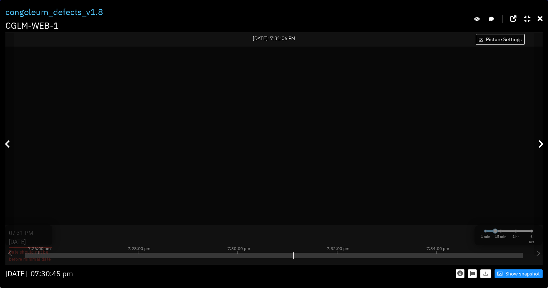
type input "08:00 PM"
type input "[DATE]"
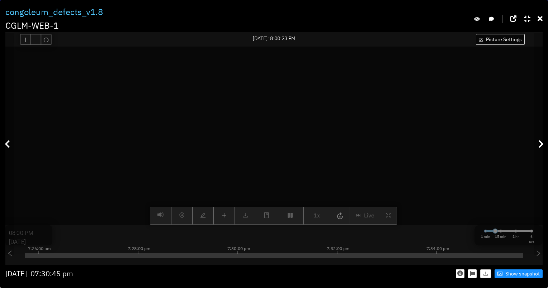
click at [238, 259] on div at bounding box center [274, 255] width 498 height 5
click at [241, 255] on div at bounding box center [274, 253] width 498 height 1
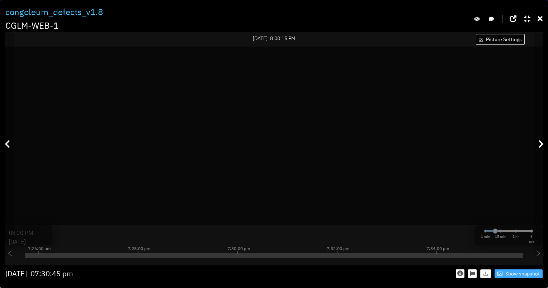
click at [525, 276] on span "Show snapshot" at bounding box center [522, 274] width 34 height 8
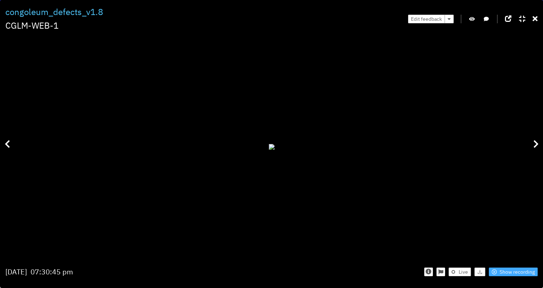
click at [521, 273] on span "Show recording" at bounding box center [516, 272] width 35 height 8
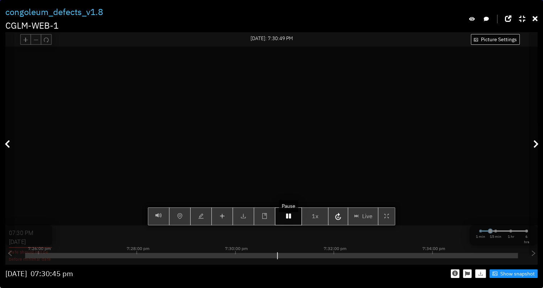
click at [286, 219] on icon "button" at bounding box center [288, 216] width 5 height 6
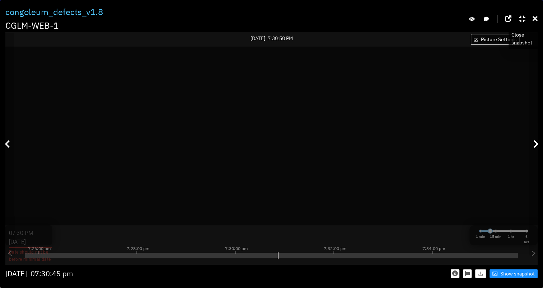
click at [535, 19] on icon at bounding box center [534, 18] width 5 height 7
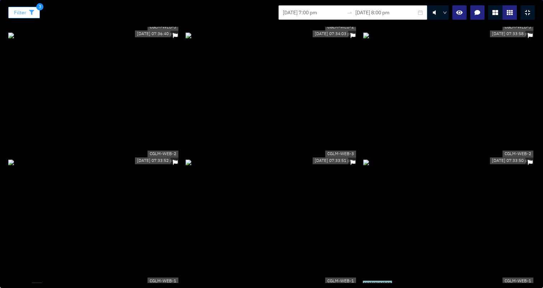
scroll to position [48, 0]
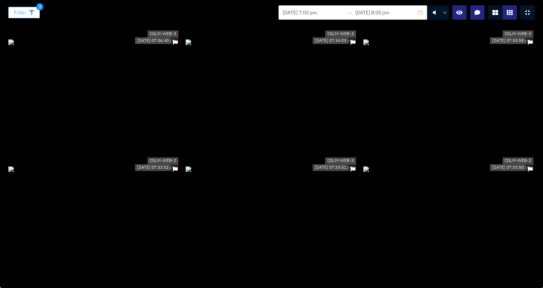
click at [32, 12] on icon "button" at bounding box center [31, 12] width 5 height 5
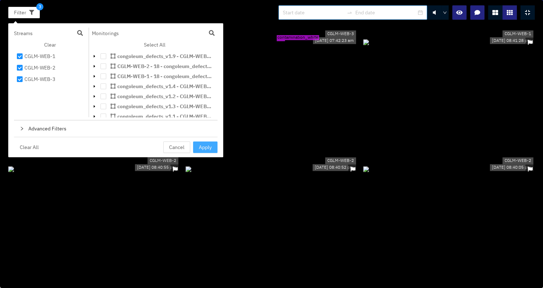
click at [205, 145] on span "Apply" at bounding box center [205, 147] width 13 height 8
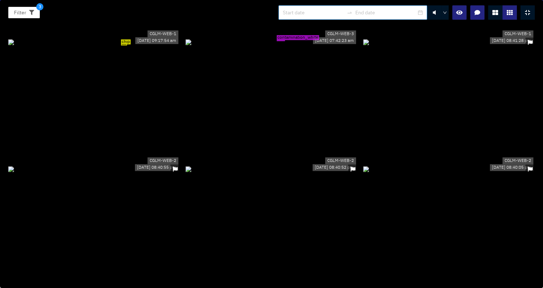
click at [528, 11] on icon at bounding box center [527, 13] width 5 height 6
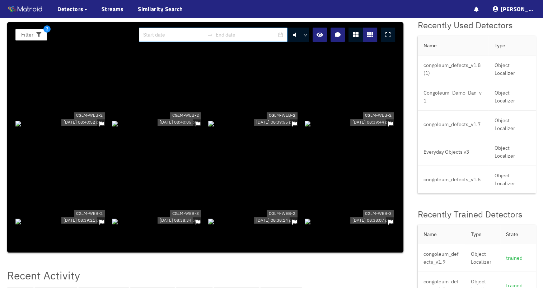
scroll to position [36, 0]
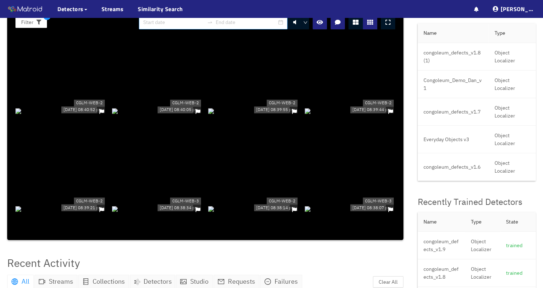
click at [263, 107] on div at bounding box center [253, 111] width 91 height 8
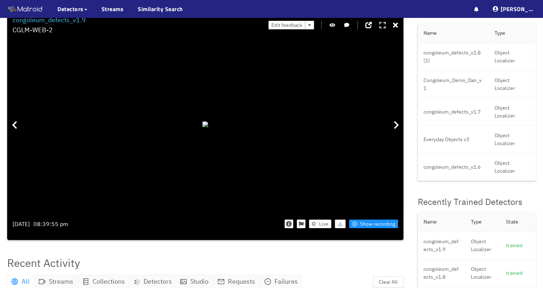
click at [382, 26] on icon at bounding box center [382, 25] width 6 height 7
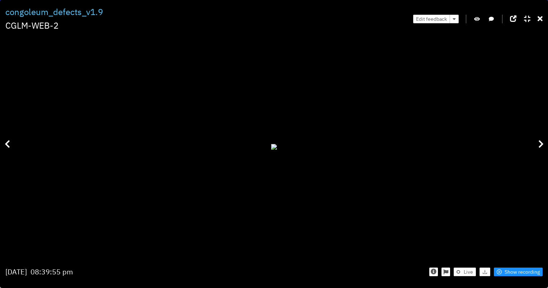
click at [542, 17] on icon at bounding box center [540, 18] width 5 height 7
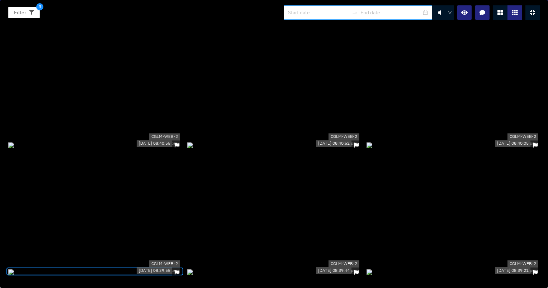
click at [527, 14] on div at bounding box center [532, 12] width 14 height 14
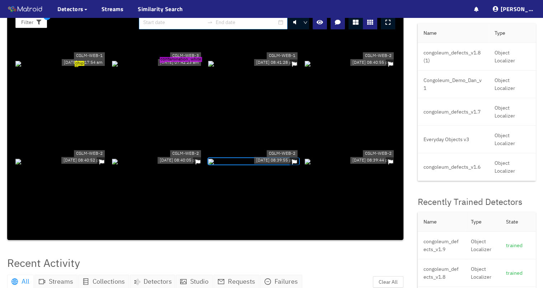
scroll to position [0, 0]
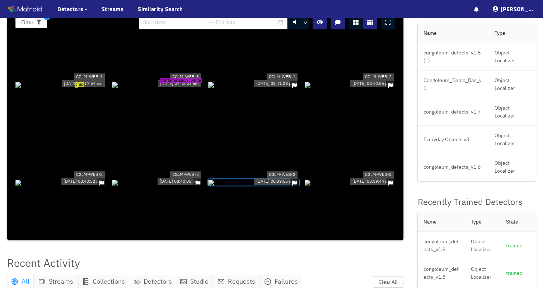
click at [273, 179] on div at bounding box center [253, 183] width 91 height 8
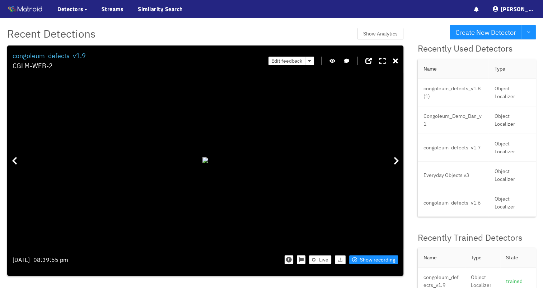
click at [393, 60] on div "Edit feedback" at bounding box center [332, 61] width 129 height 20
click at [396, 61] on icon at bounding box center [395, 61] width 5 height 7
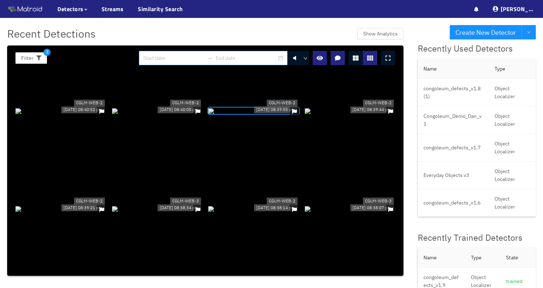
scroll to position [143, 0]
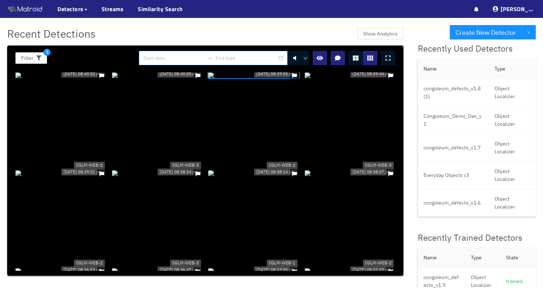
click at [156, 169] on div at bounding box center [157, 173] width 91 height 8
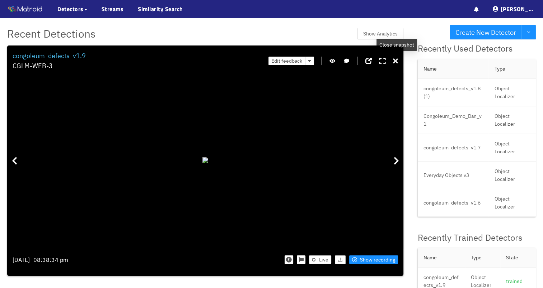
click at [395, 58] on icon at bounding box center [395, 61] width 5 height 7
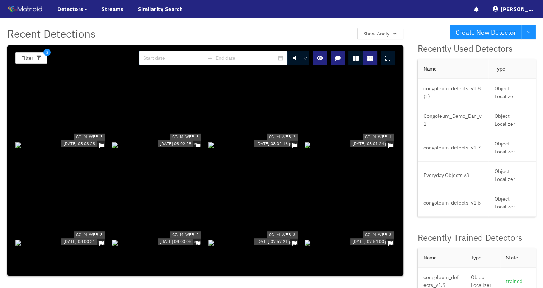
scroll to position [968, 0]
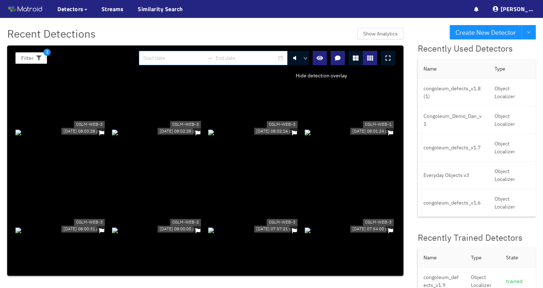
click at [320, 58] on icon "button" at bounding box center [319, 58] width 6 height 6
click at [320, 58] on icon "button" at bounding box center [319, 58] width 7 height 6
click at [320, 58] on icon "button" at bounding box center [319, 58] width 6 height 6
click at [320, 58] on icon "button" at bounding box center [319, 58] width 7 height 6
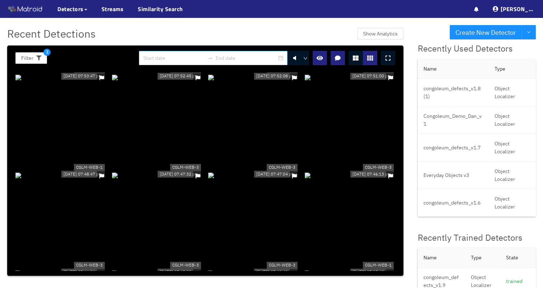
scroll to position [1220, 0]
